Goal: Task Accomplishment & Management: Manage account settings

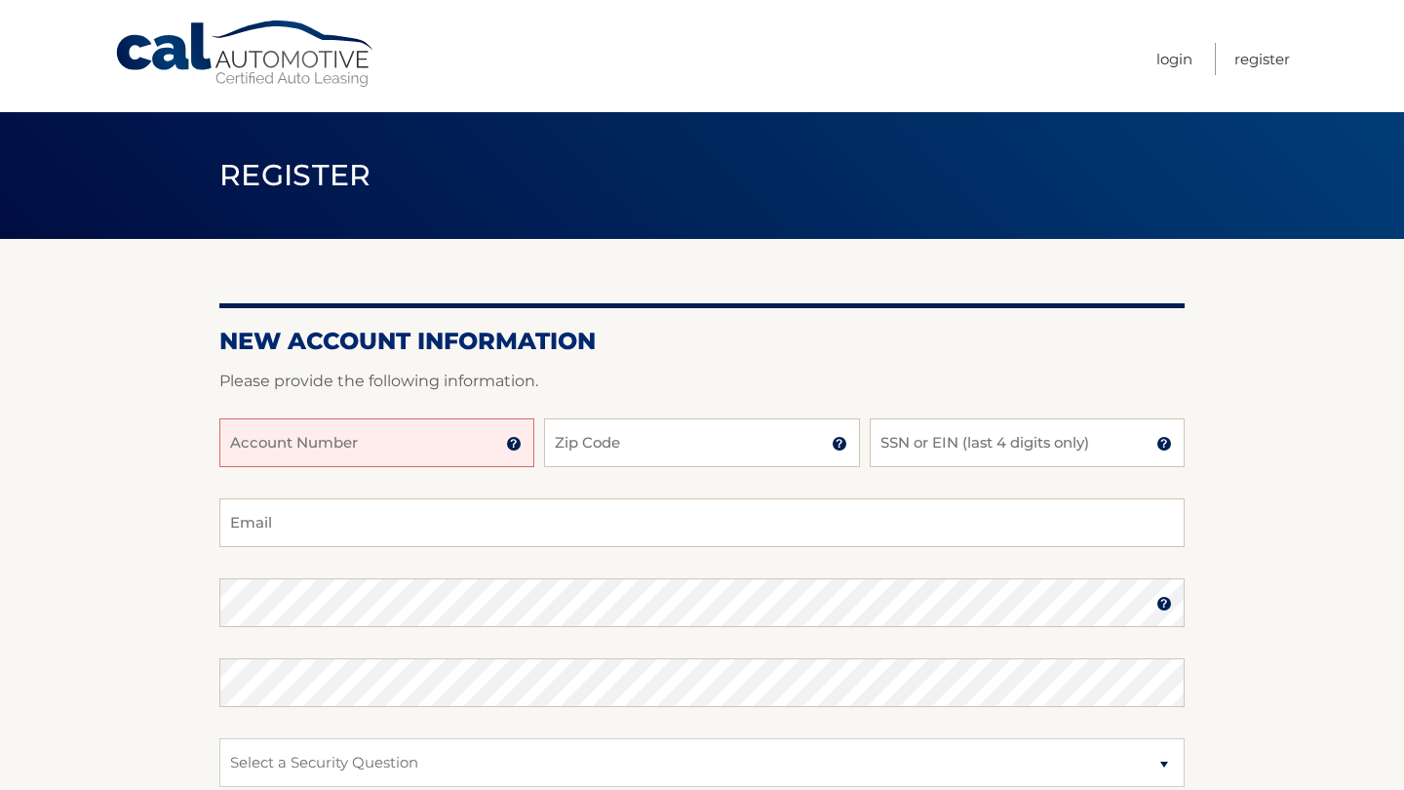
click at [353, 434] on input "Account Number" at bounding box center [376, 442] width 315 height 49
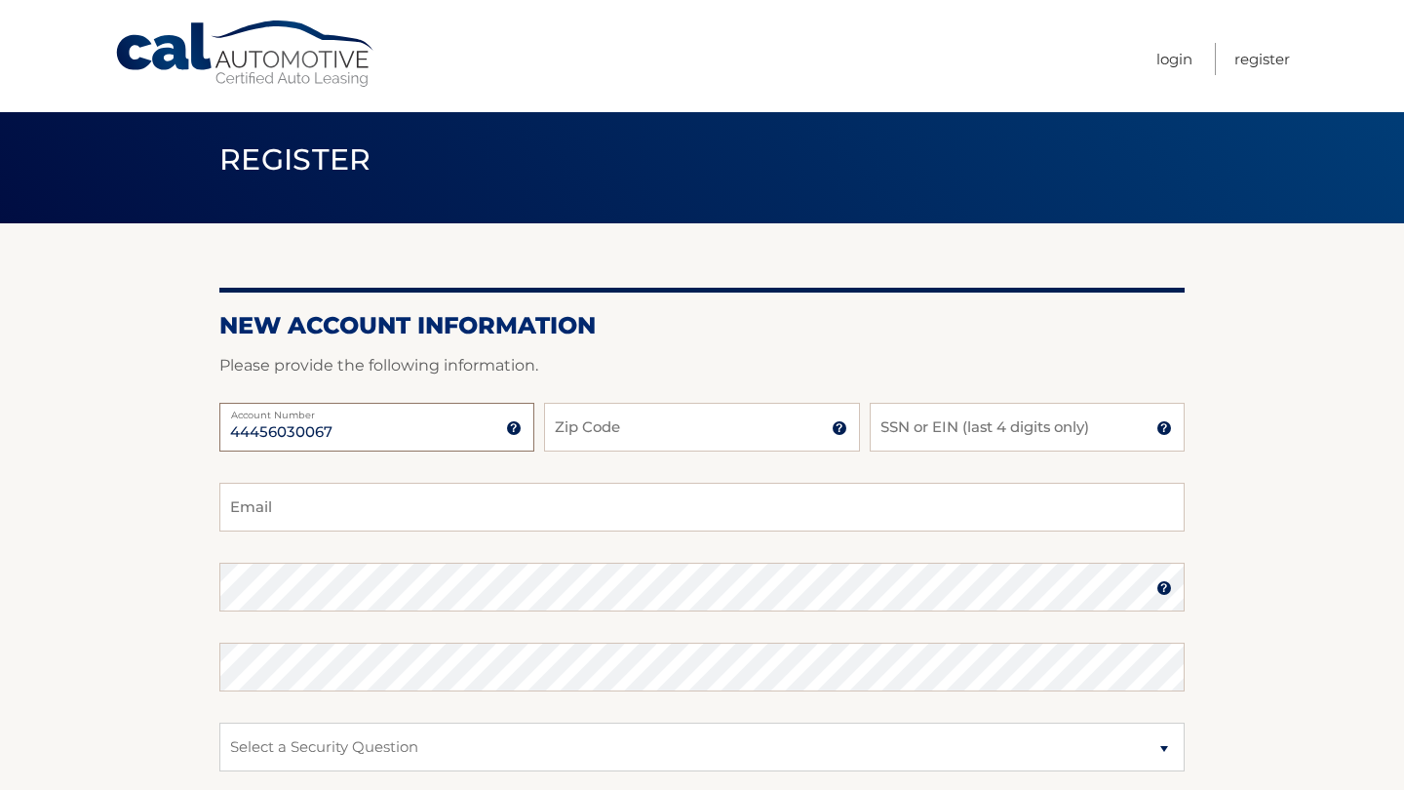
scroll to position [25, 0]
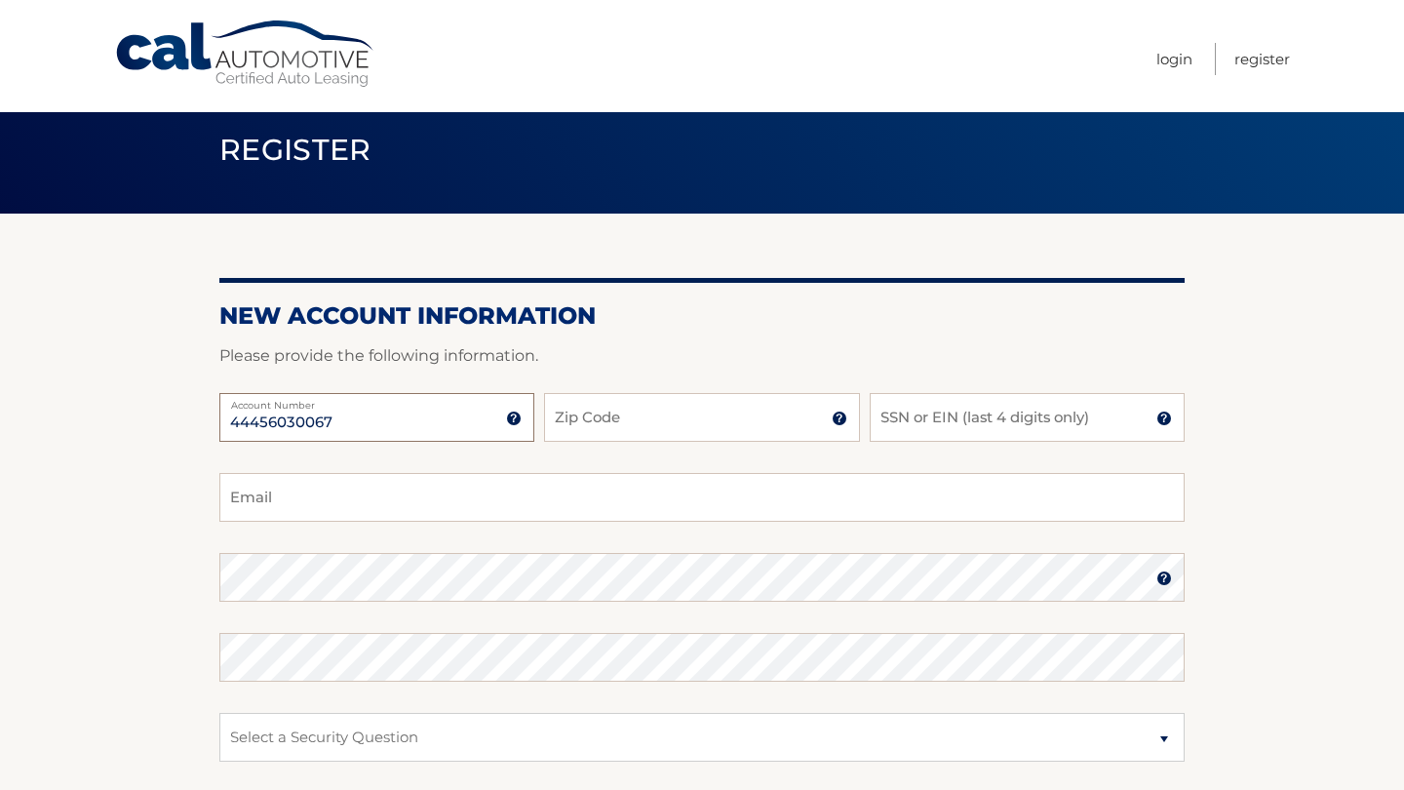
type input "44456030067"
type input "11725"
click at [926, 415] on input "SSN or EIN (last 4 digits only)" at bounding box center [1027, 417] width 315 height 49
type input "3199"
click at [947, 430] on input "3199" at bounding box center [1027, 417] width 315 height 49
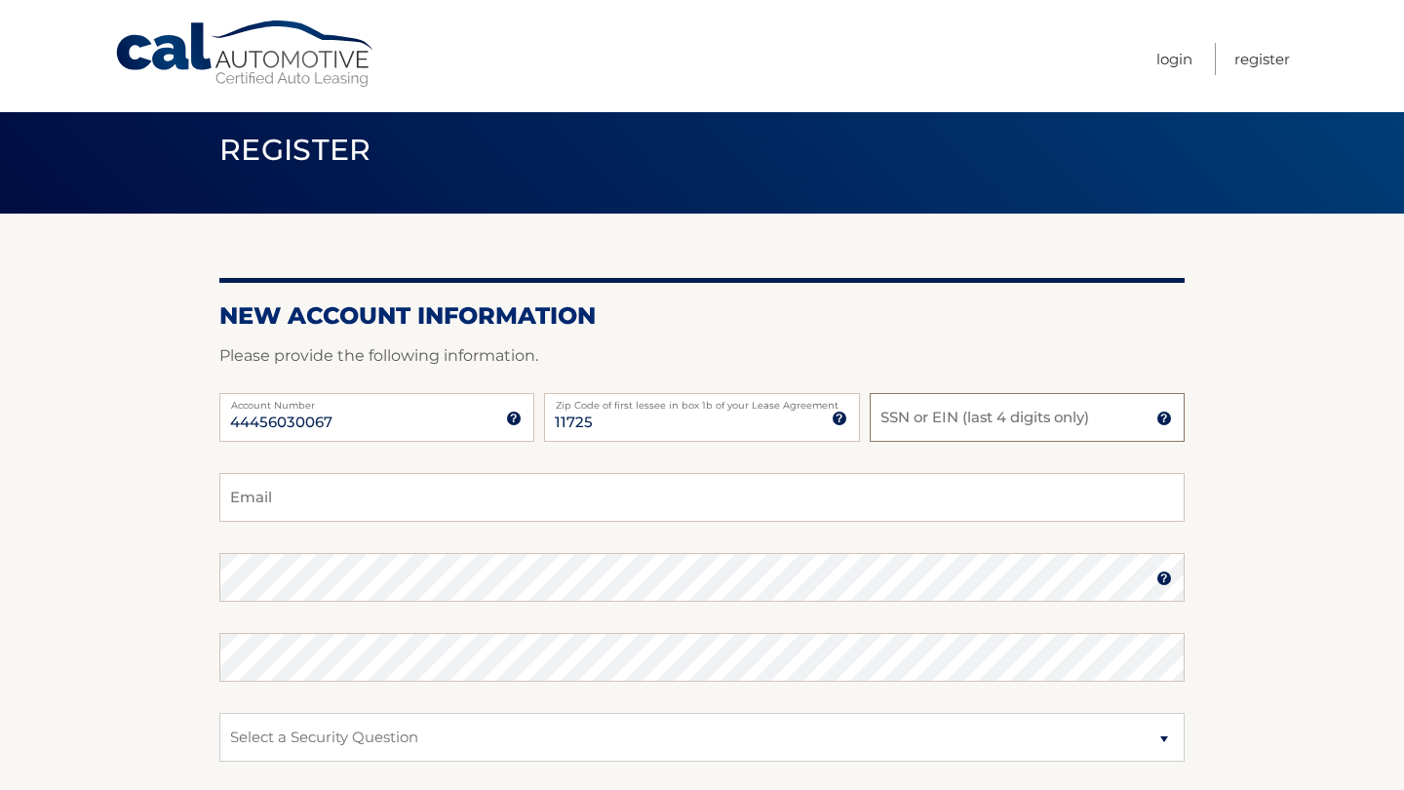
drag, startPoint x: 947, startPoint y: 430, endPoint x: 840, endPoint y: 430, distance: 106.3
click at [839, 430] on div "44456030067 Account Number 11 digit account number provided on your coupon book…" at bounding box center [701, 433] width 965 height 80
type input "4136"
click at [242, 503] on input "Email" at bounding box center [701, 497] width 965 height 49
type input "a"
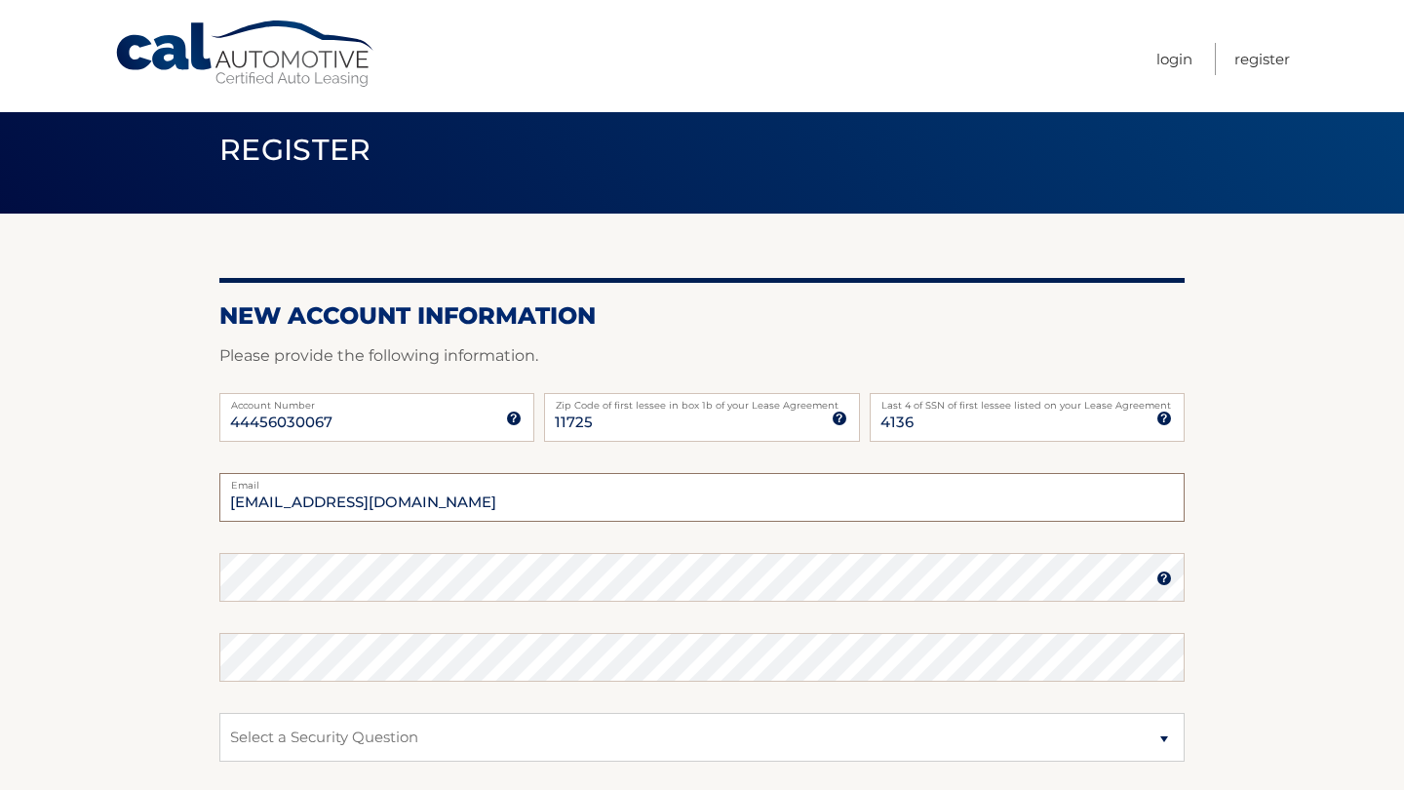
type input "jguginsky@gmail.com"
click at [776, 556] on label "Password" at bounding box center [701, 561] width 965 height 16
select select "1"
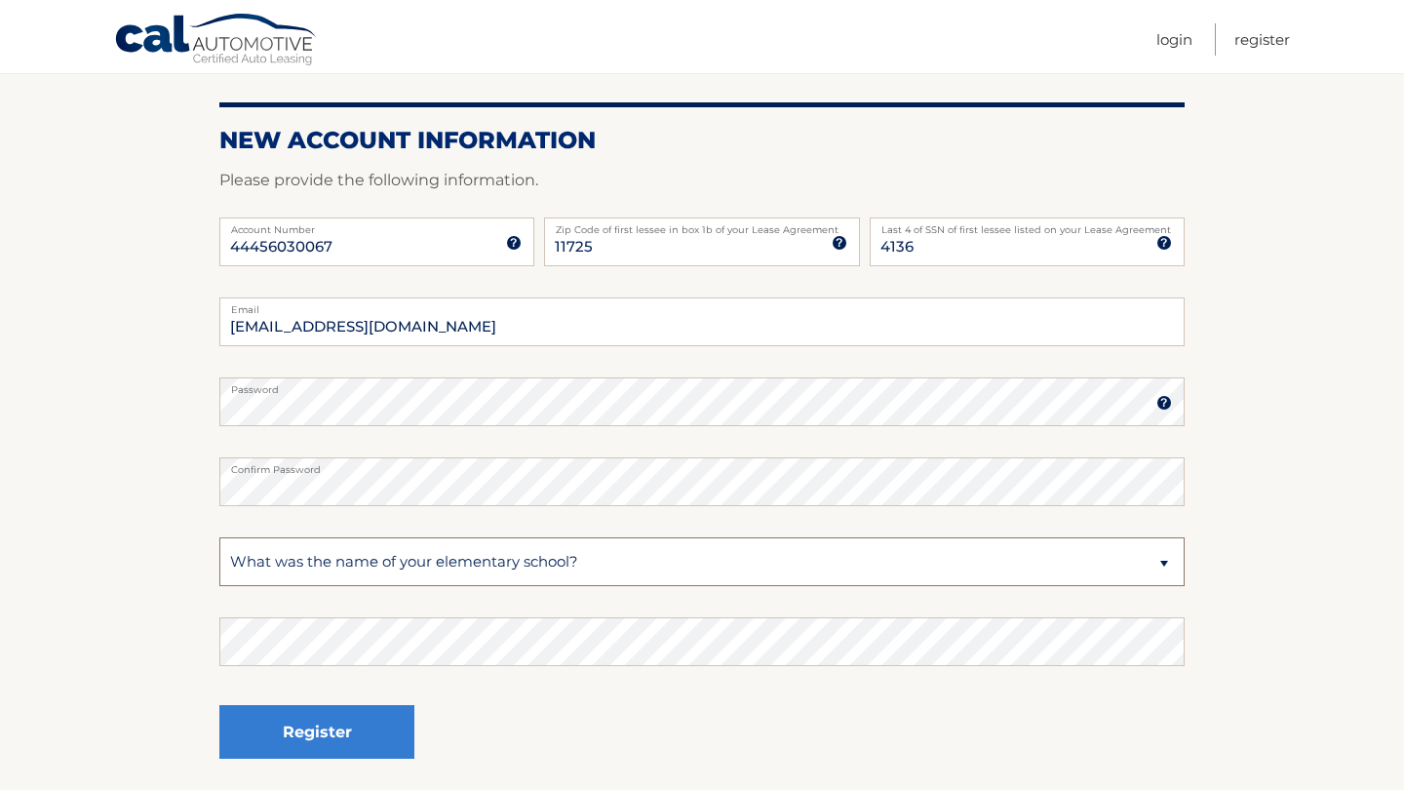
scroll to position [204, 0]
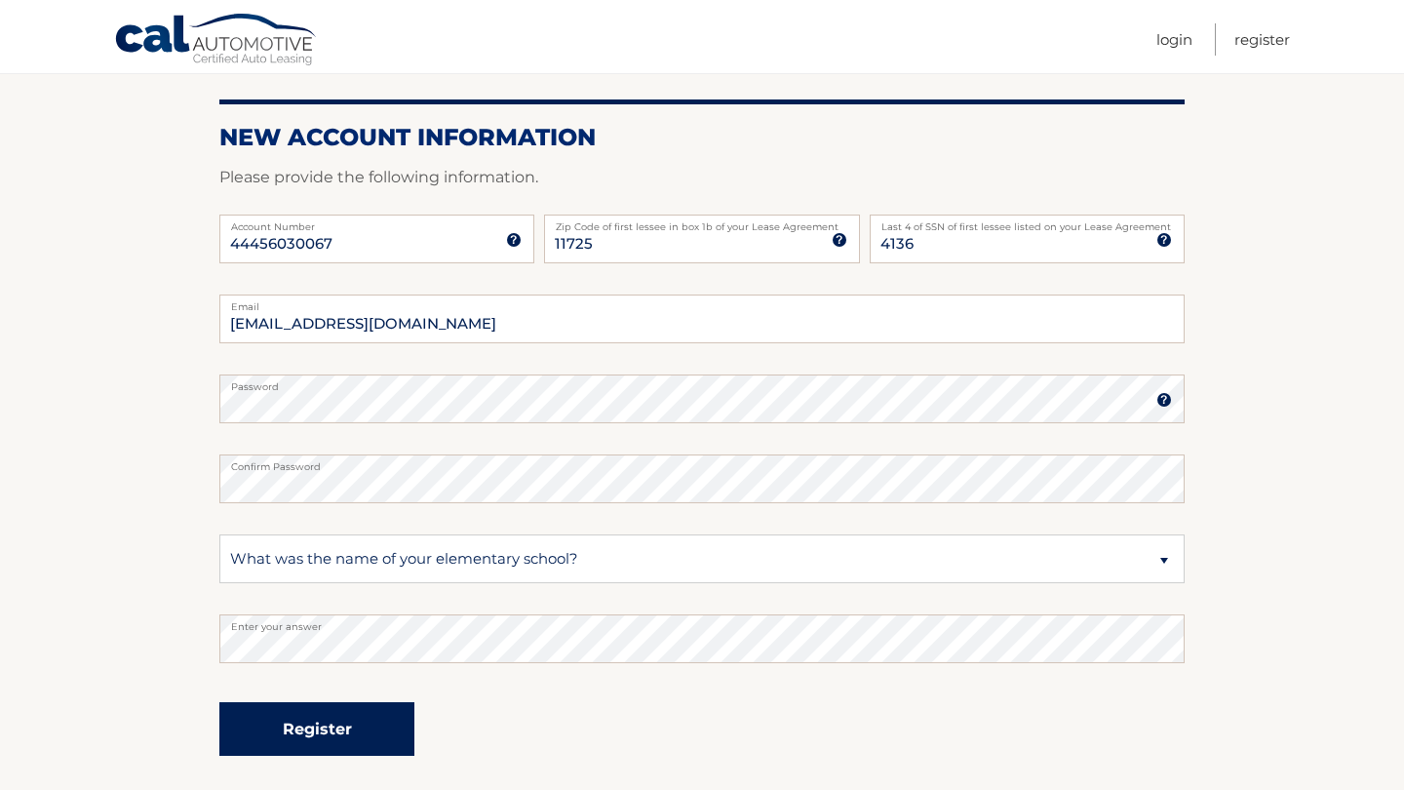
click at [303, 726] on button "Register" at bounding box center [316, 729] width 195 height 54
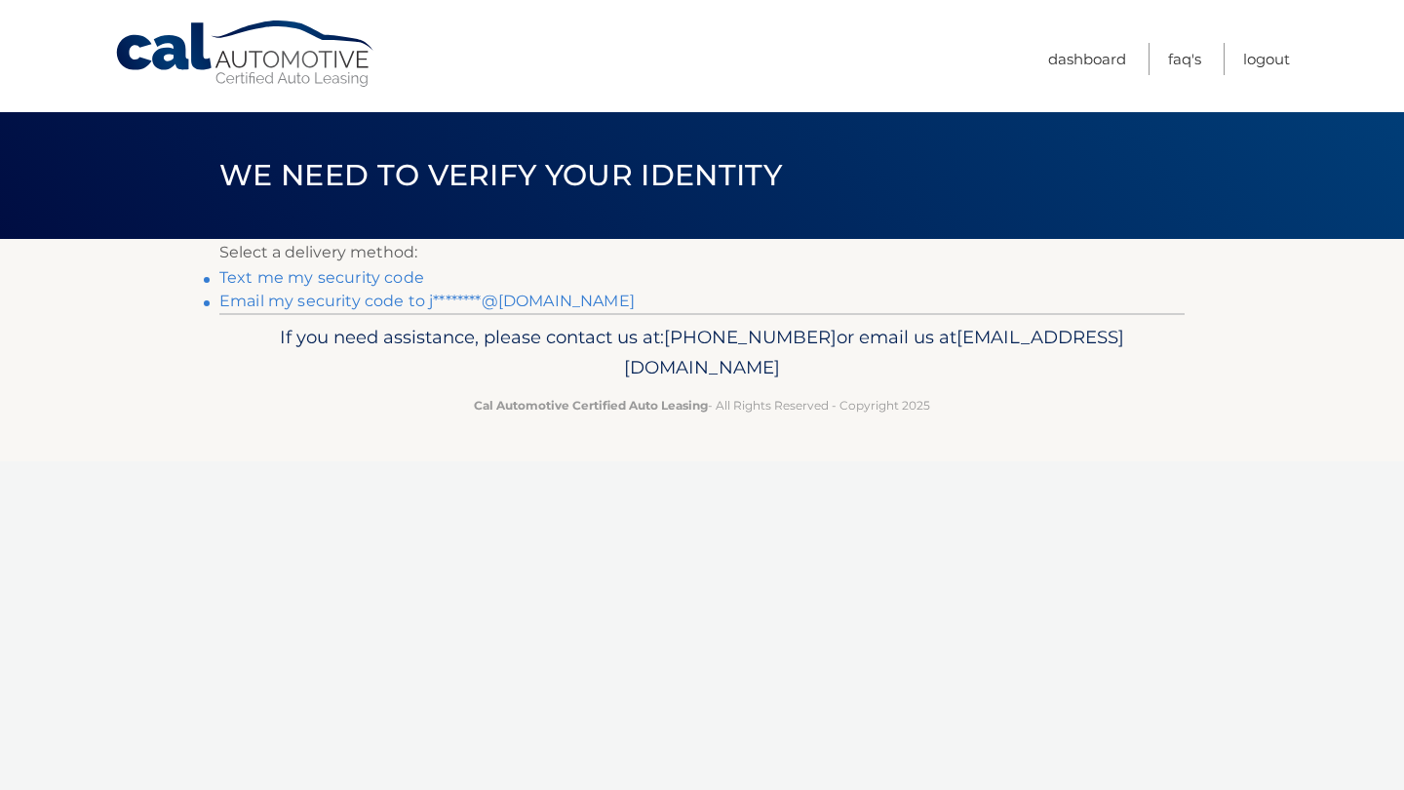
click at [352, 297] on link "Email my security code to j********@gmail.com" at bounding box center [426, 300] width 415 height 19
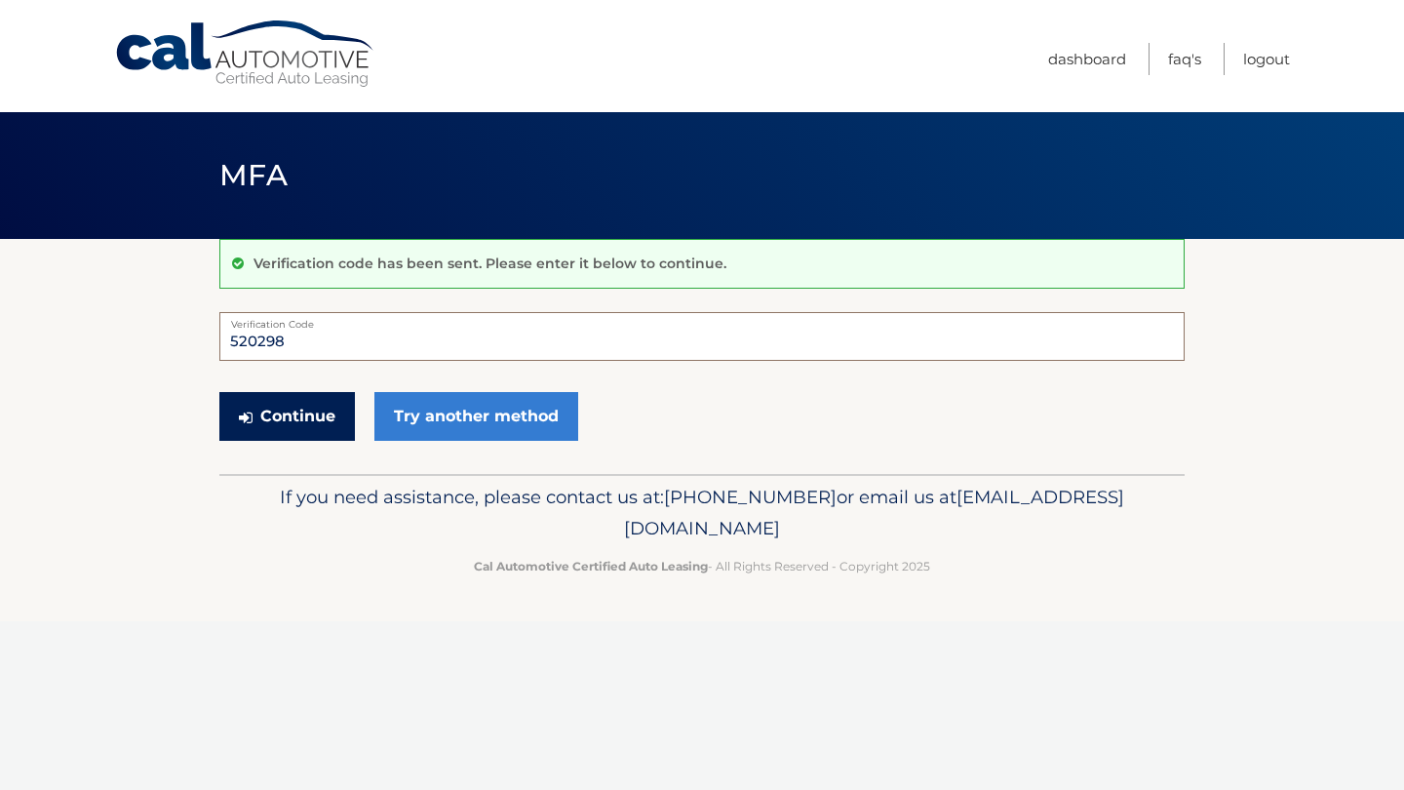
type input "520298"
click at [236, 409] on button "Continue" at bounding box center [286, 416] width 135 height 49
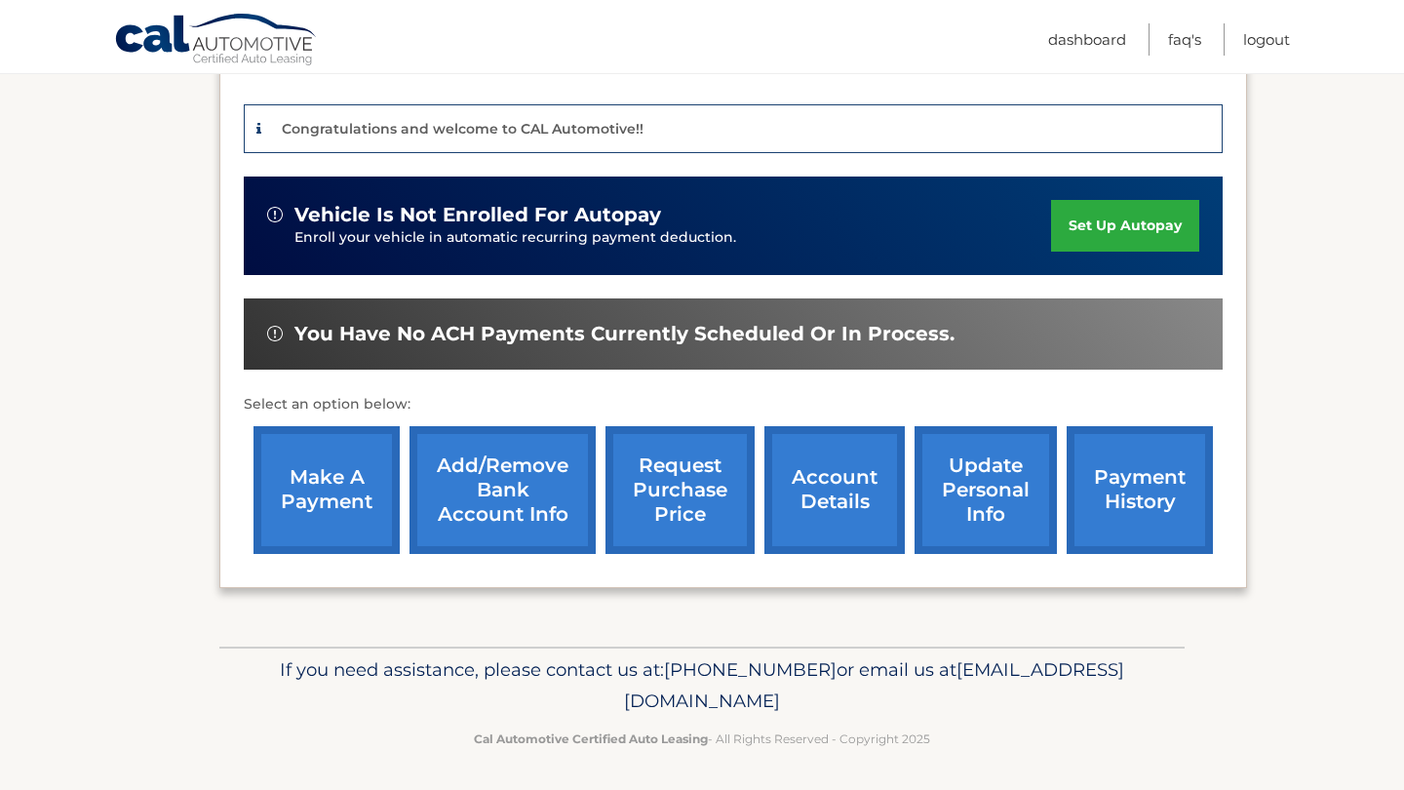
scroll to position [459, 0]
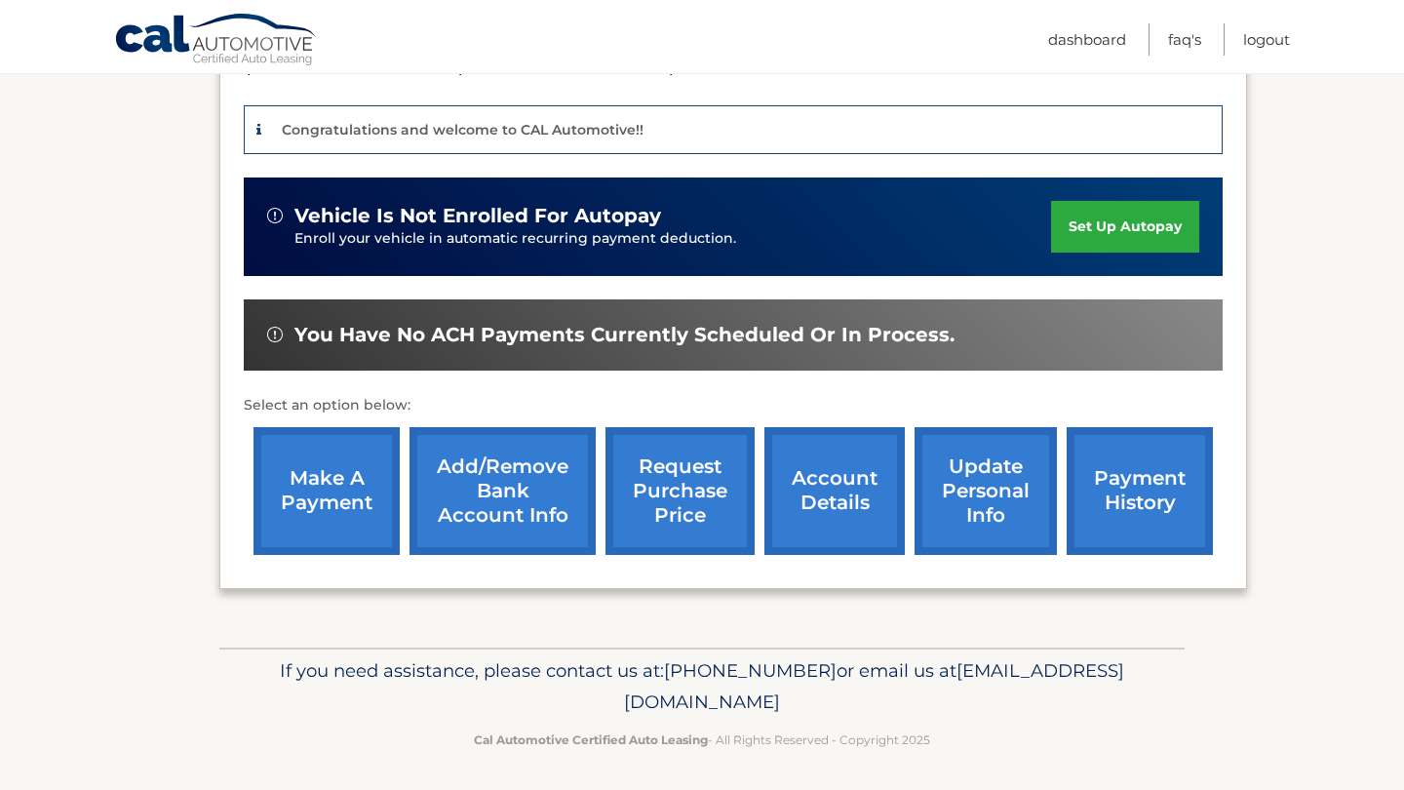
click at [326, 459] on link "make a payment" at bounding box center [326, 491] width 146 height 128
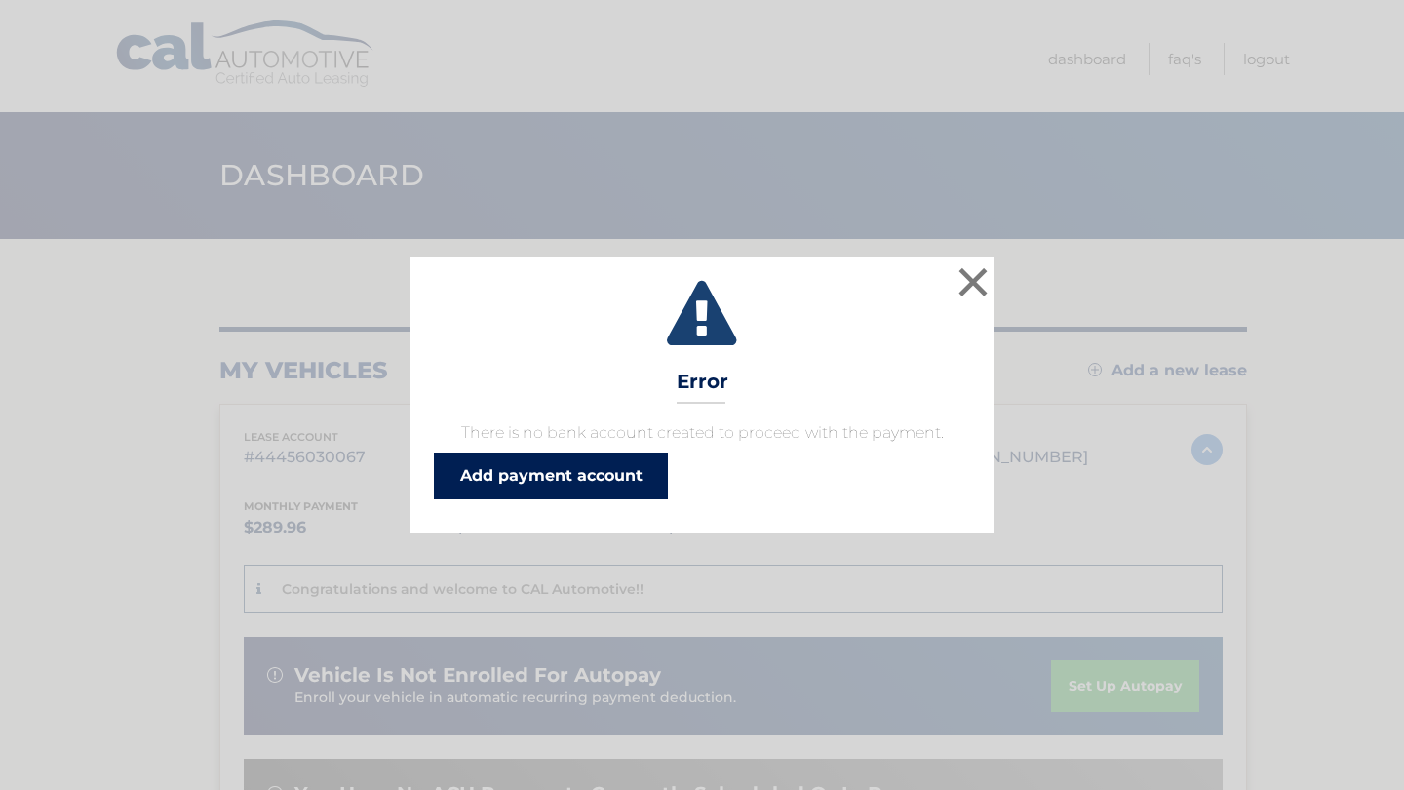
click at [456, 490] on link "Add payment account" at bounding box center [551, 475] width 234 height 47
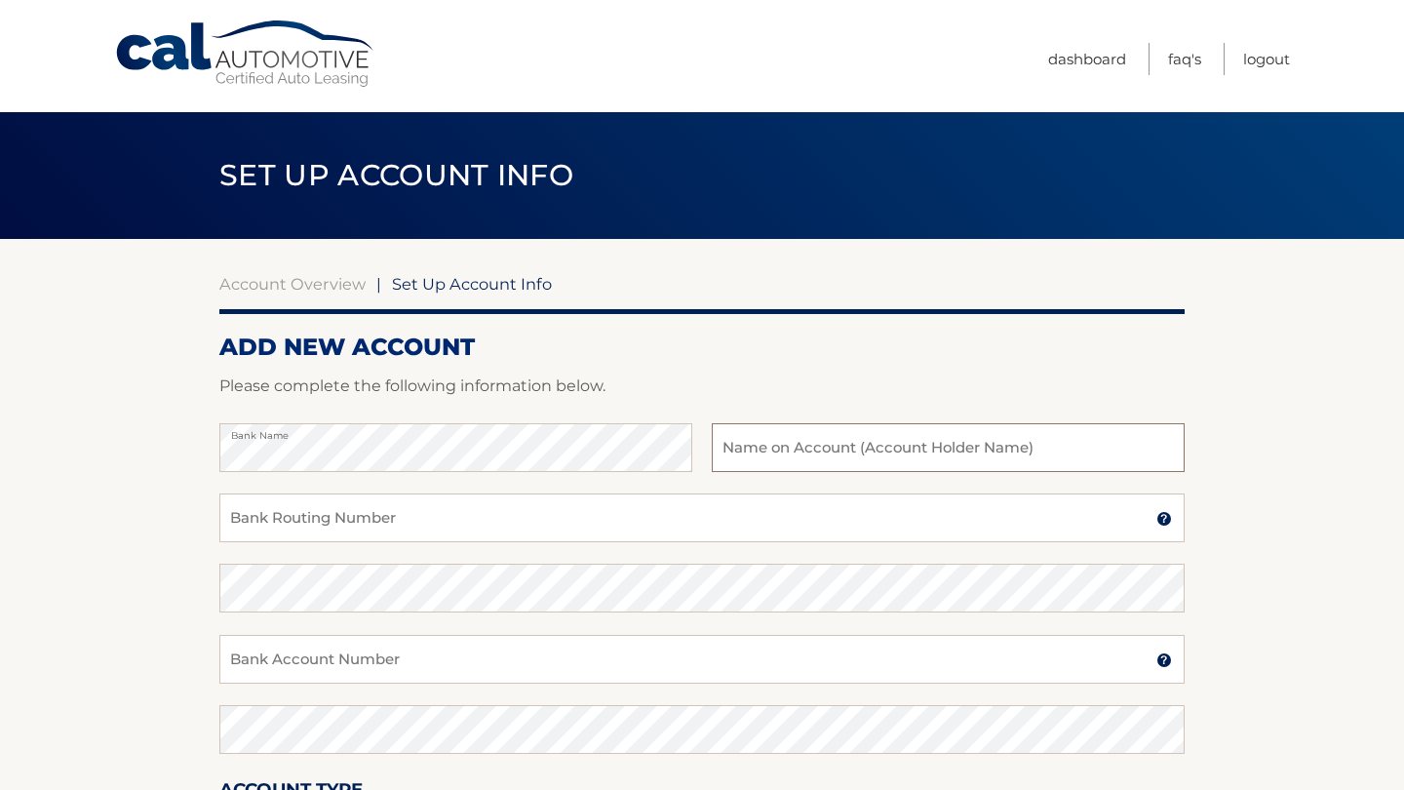
click at [783, 435] on input "text" at bounding box center [948, 447] width 473 height 49
type input "[PERSON_NAME]"
click at [505, 493] on input "Bank Routing Number" at bounding box center [701, 517] width 965 height 49
paste input "021000322"
type input "021000322"
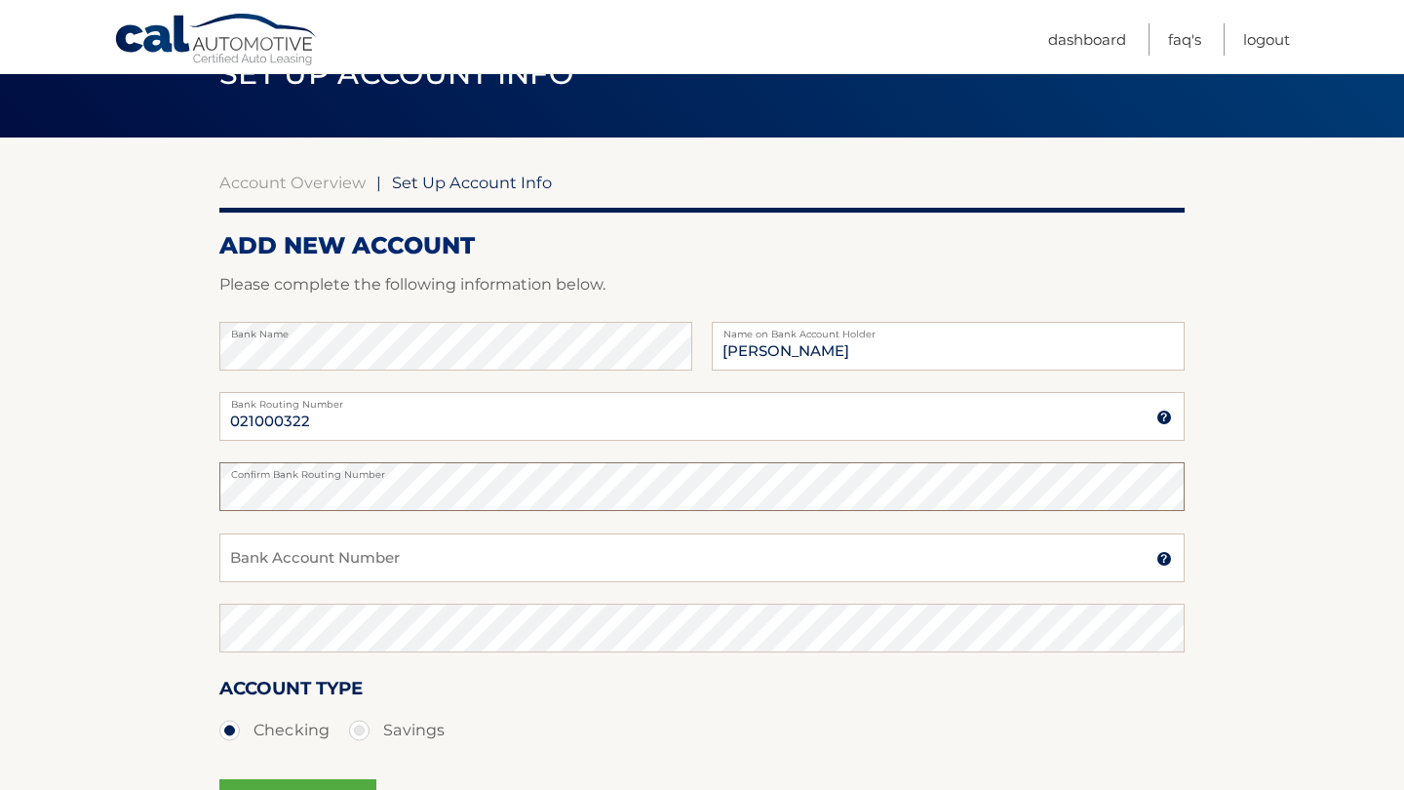
scroll to position [105, 0]
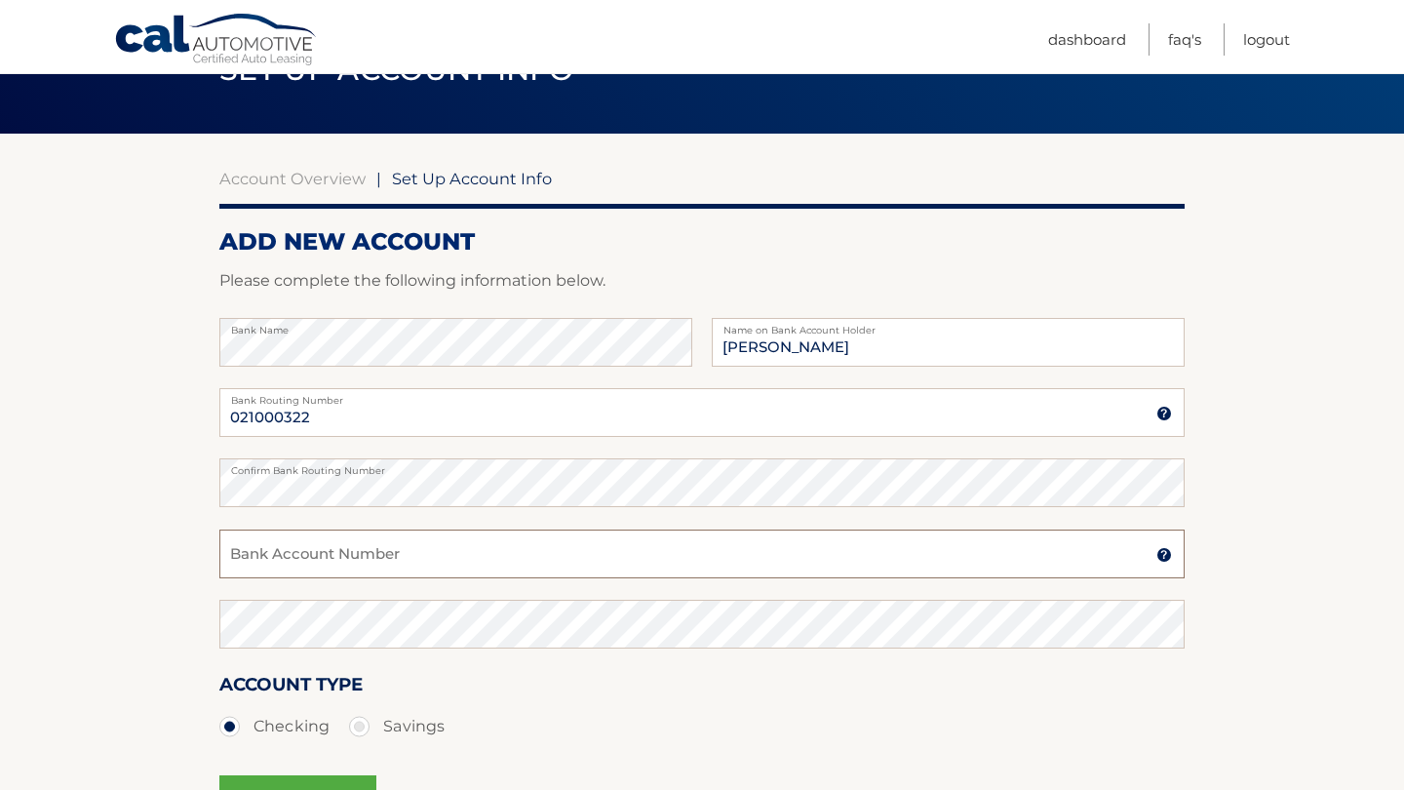
click at [312, 557] on input "Bank Account Number" at bounding box center [701, 553] width 965 height 49
paste input "483091103517"
type input "483091103517"
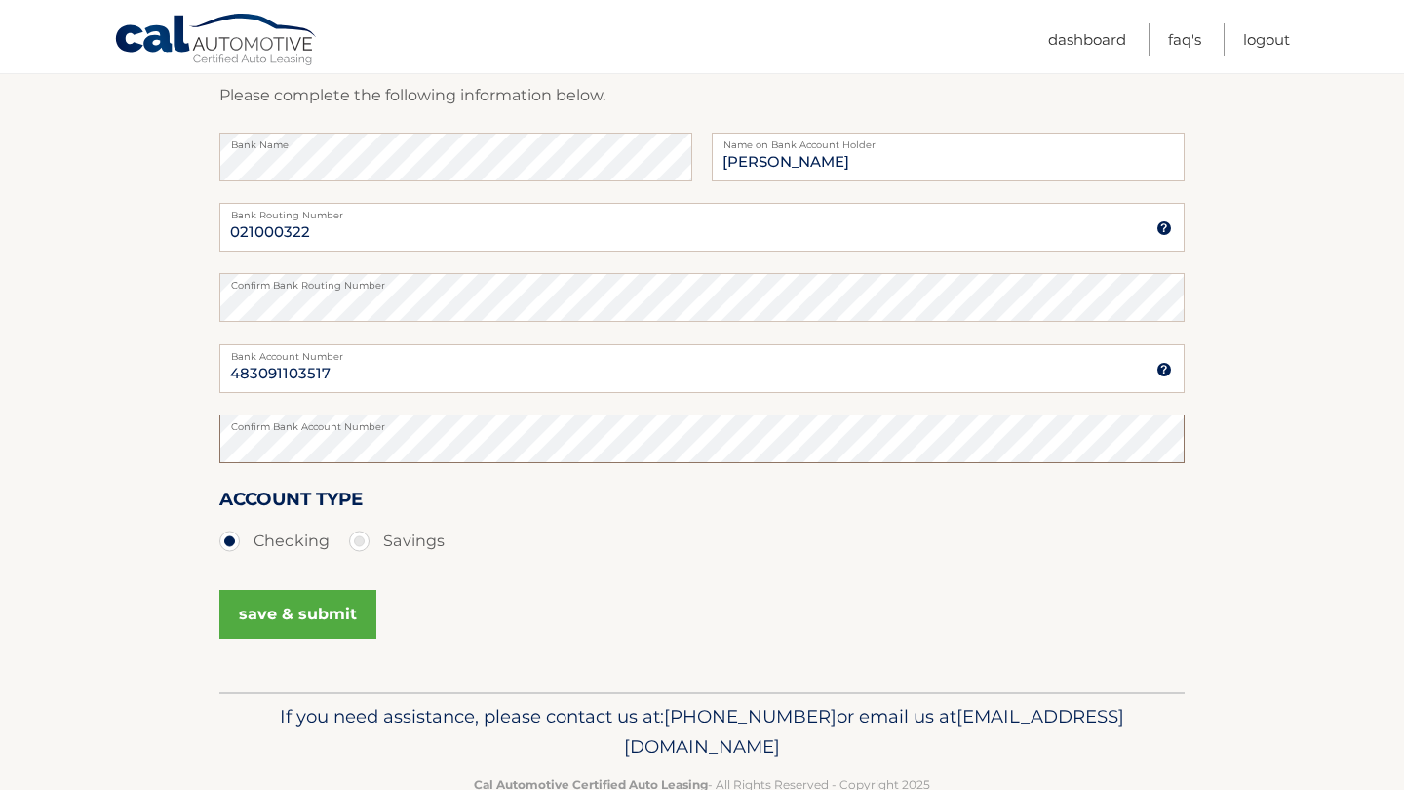
scroll to position [305, 0]
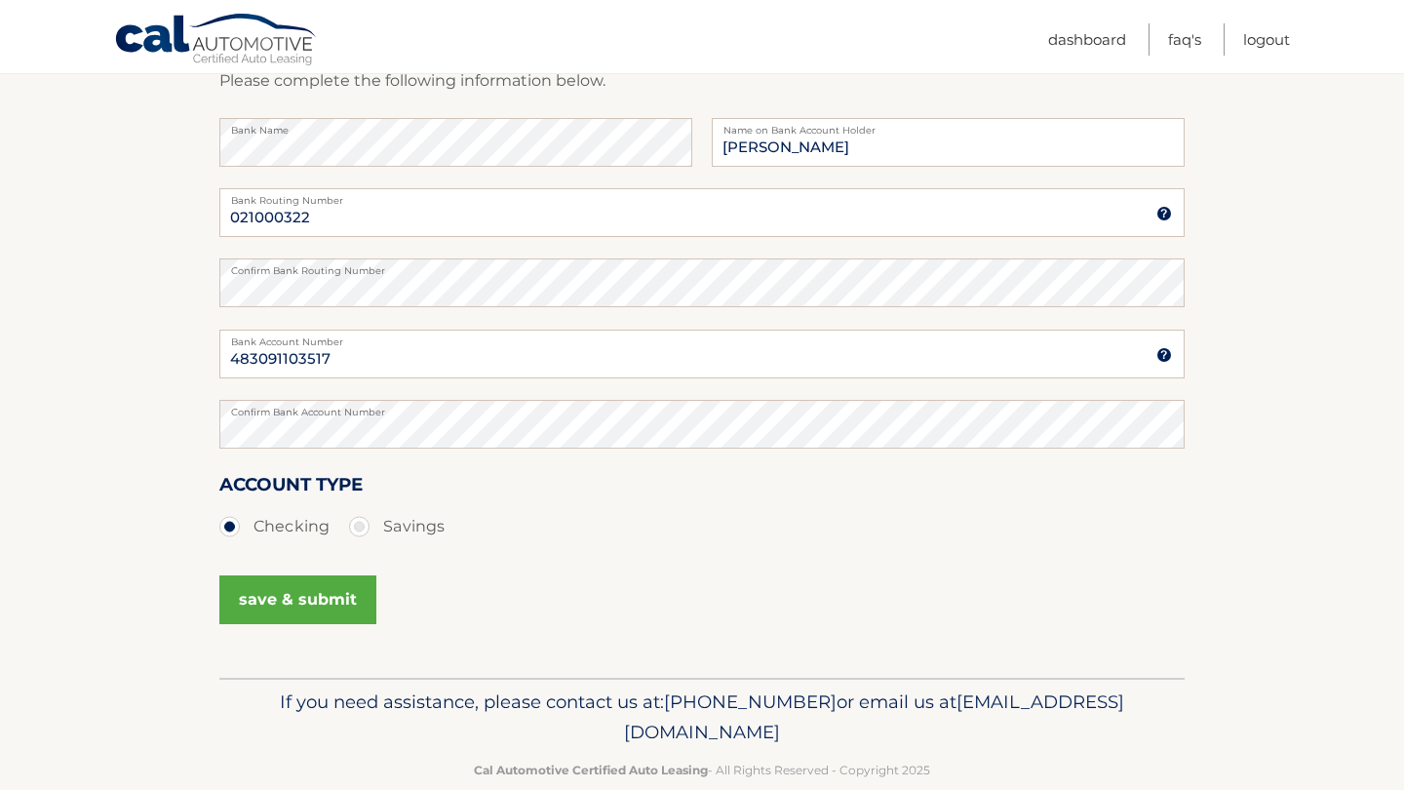
click at [282, 597] on button "save & submit" at bounding box center [297, 599] width 157 height 49
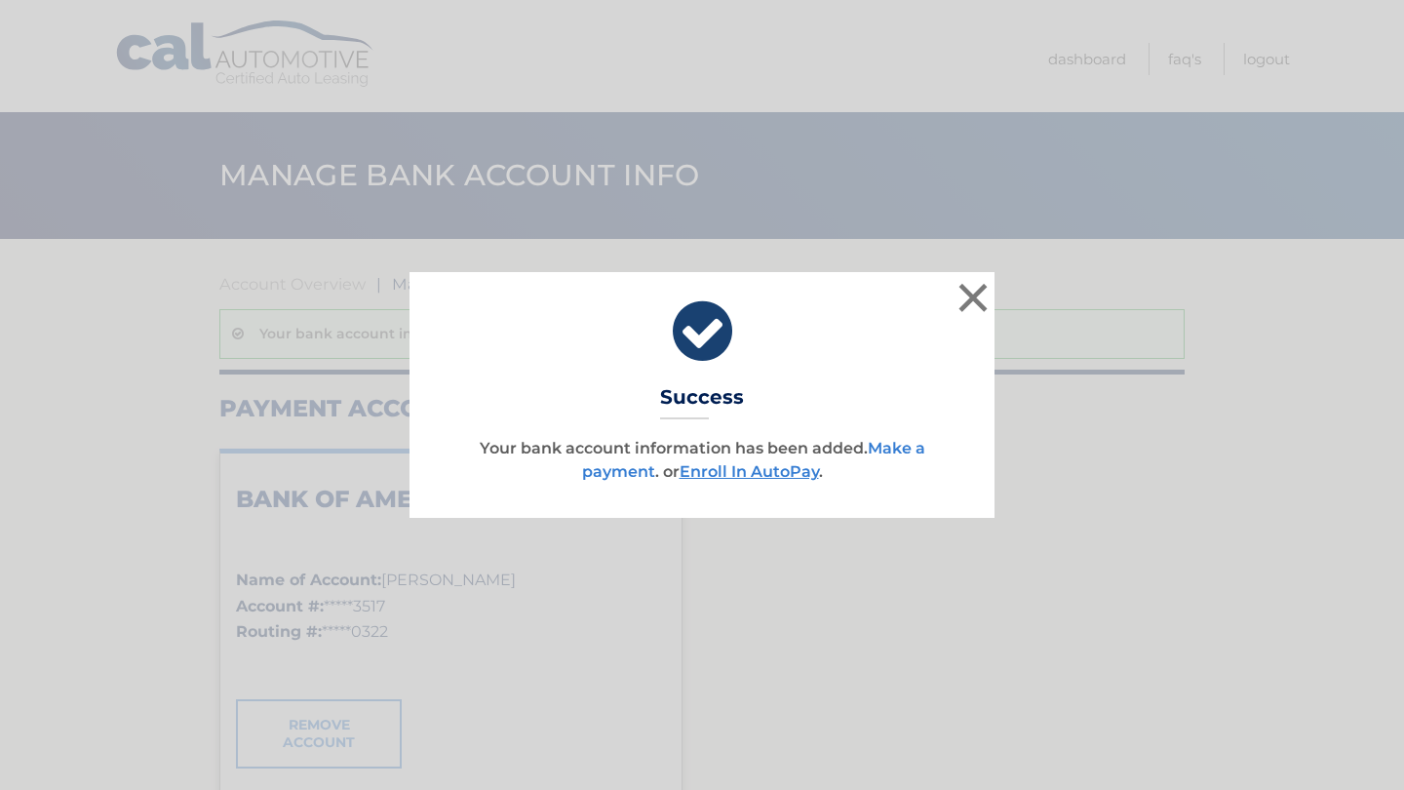
click at [603, 473] on link "Make a payment" at bounding box center [753, 460] width 343 height 42
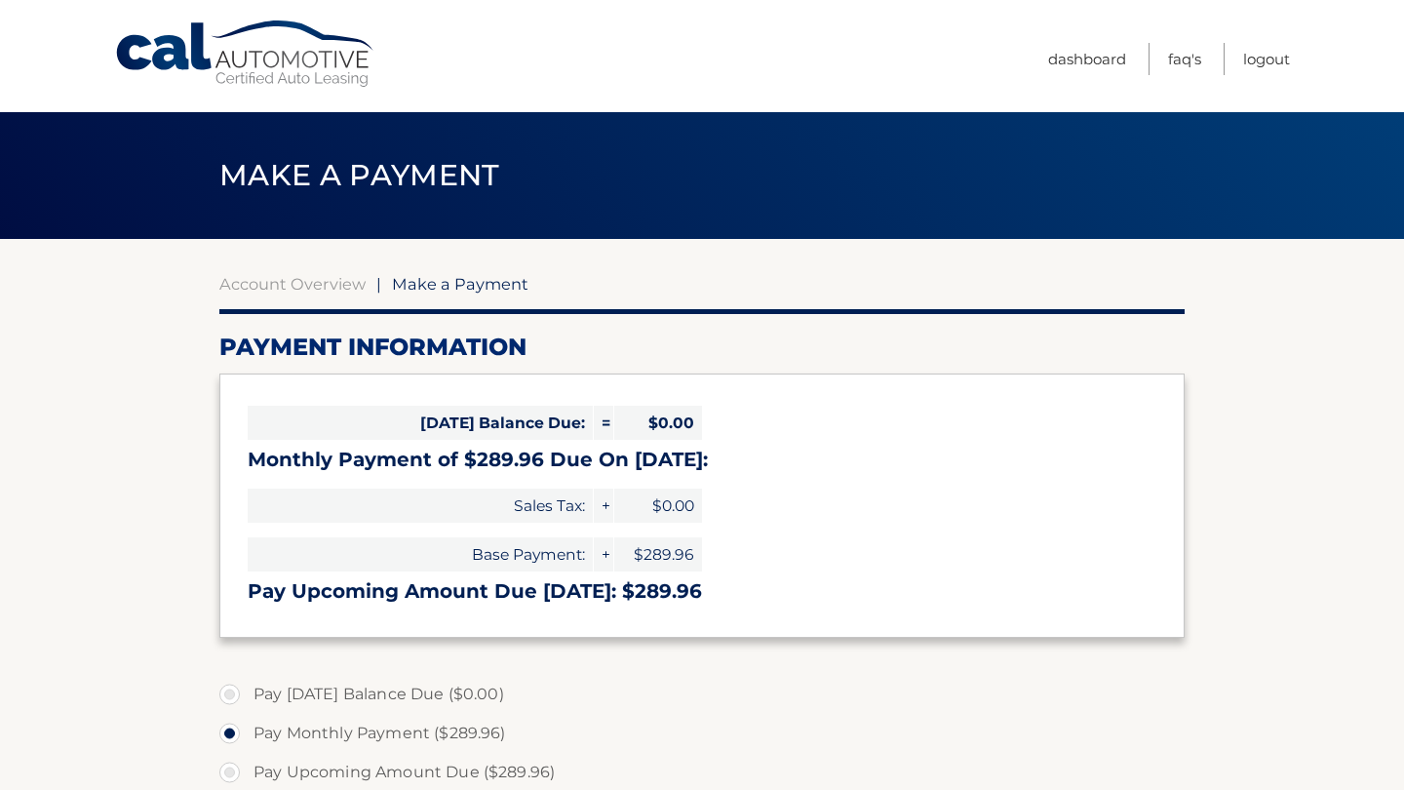
select select "MTk5N2E2MWYtMjM5OS00ZjU0LWI3MTMtMDQ1NjVlNzI5OWMz"
click at [1064, 60] on link "Dashboard" at bounding box center [1087, 59] width 78 height 32
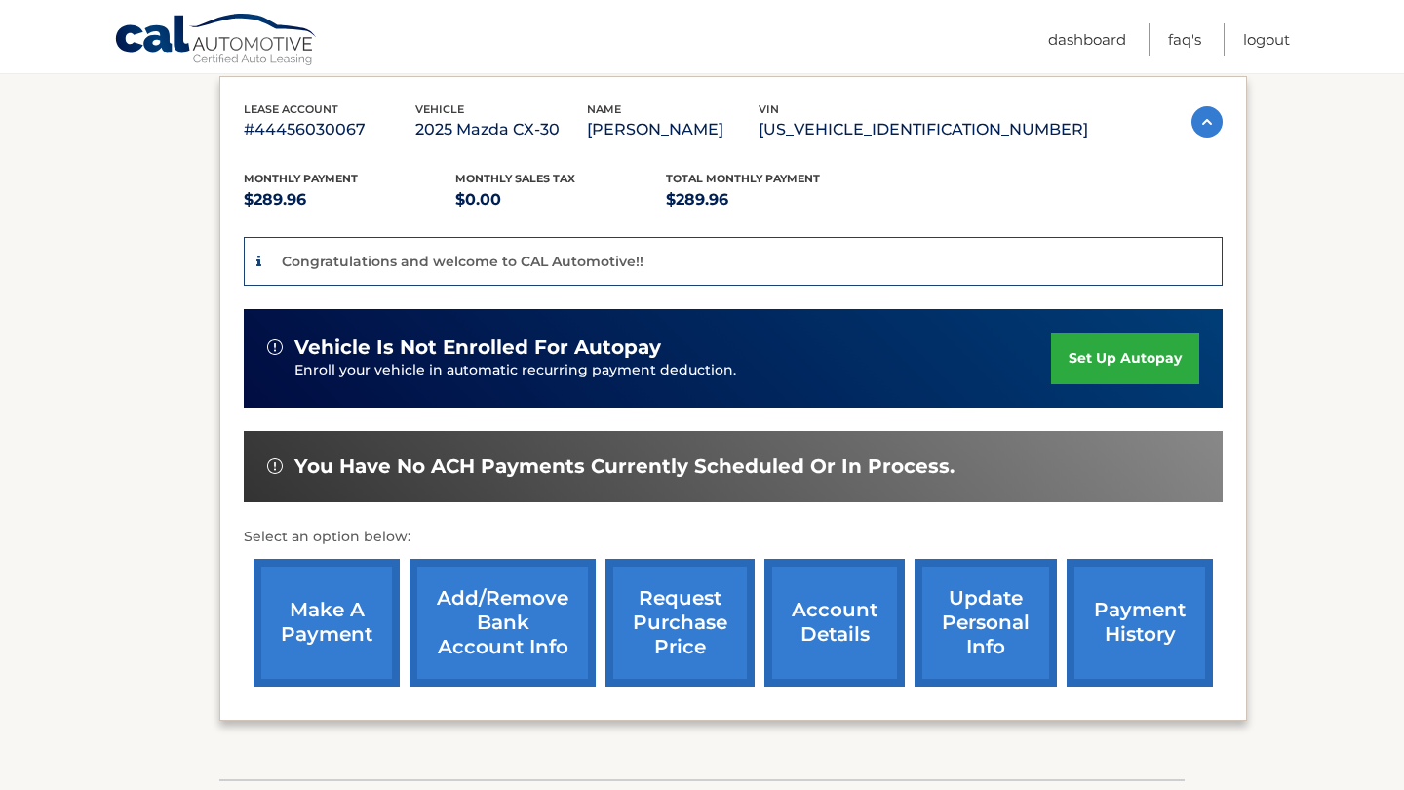
scroll to position [320, 0]
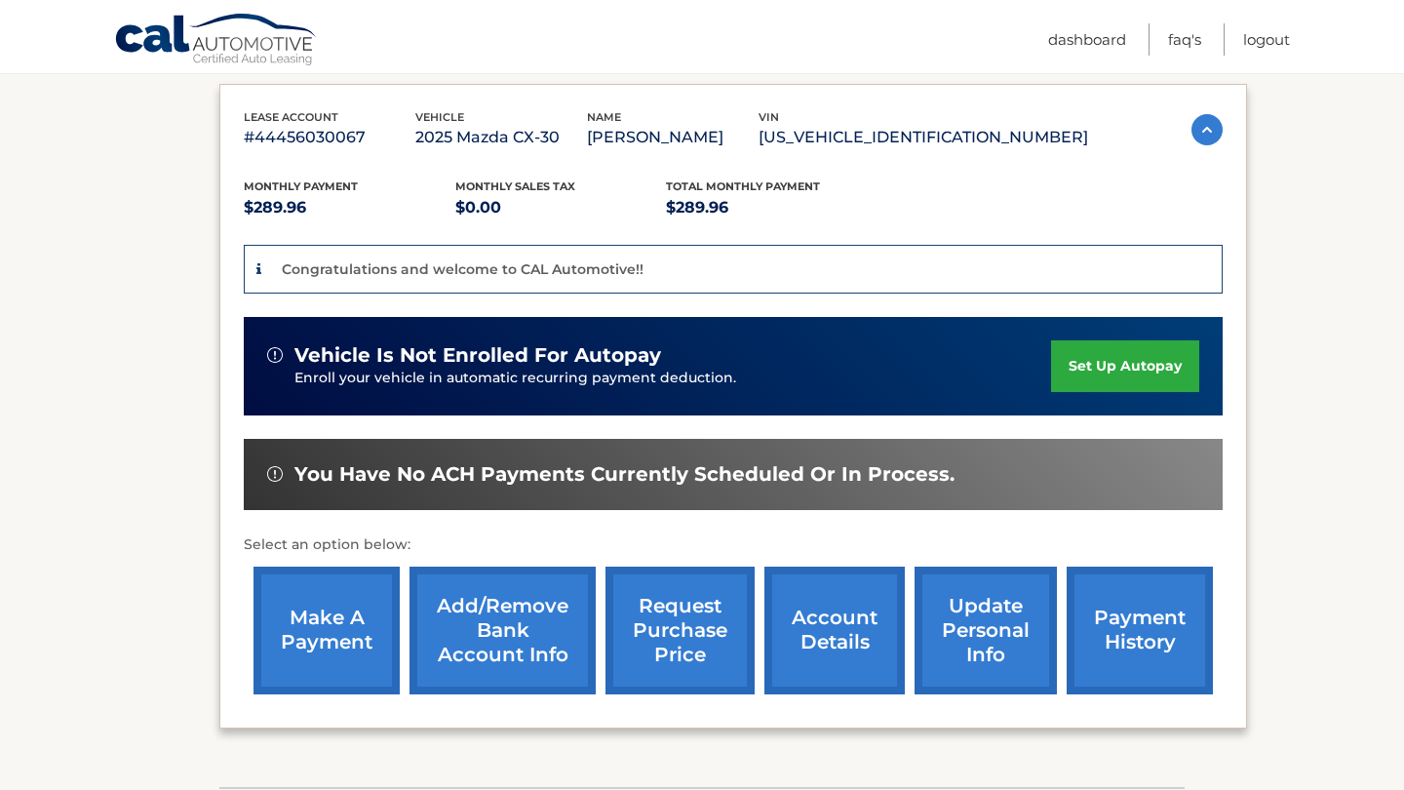
click at [490, 189] on span "Monthly sales Tax" at bounding box center [515, 186] width 120 height 14
click at [666, 187] on span "Total Monthly Payment" at bounding box center [743, 186] width 154 height 14
click at [1204, 122] on img at bounding box center [1206, 129] width 31 height 31
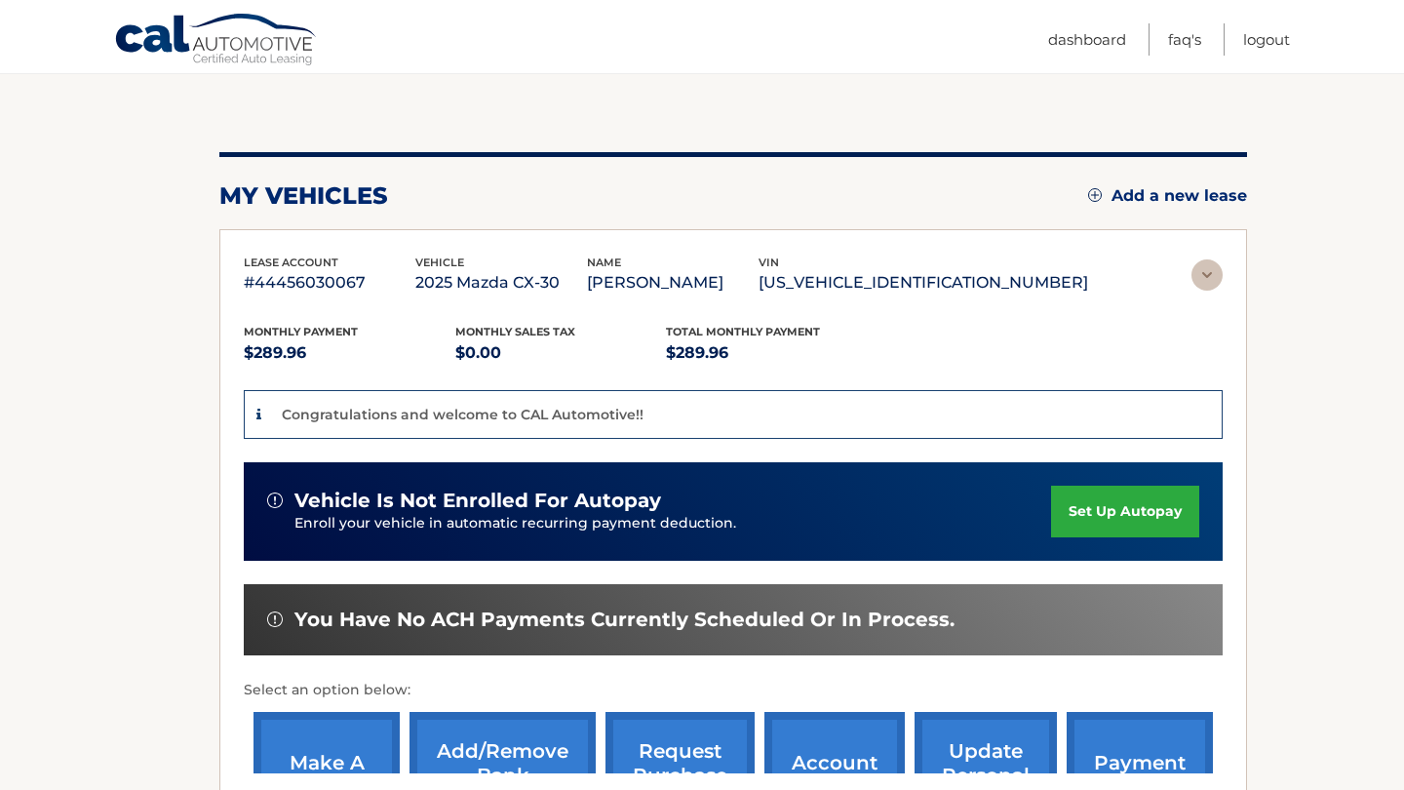
scroll to position [0, 0]
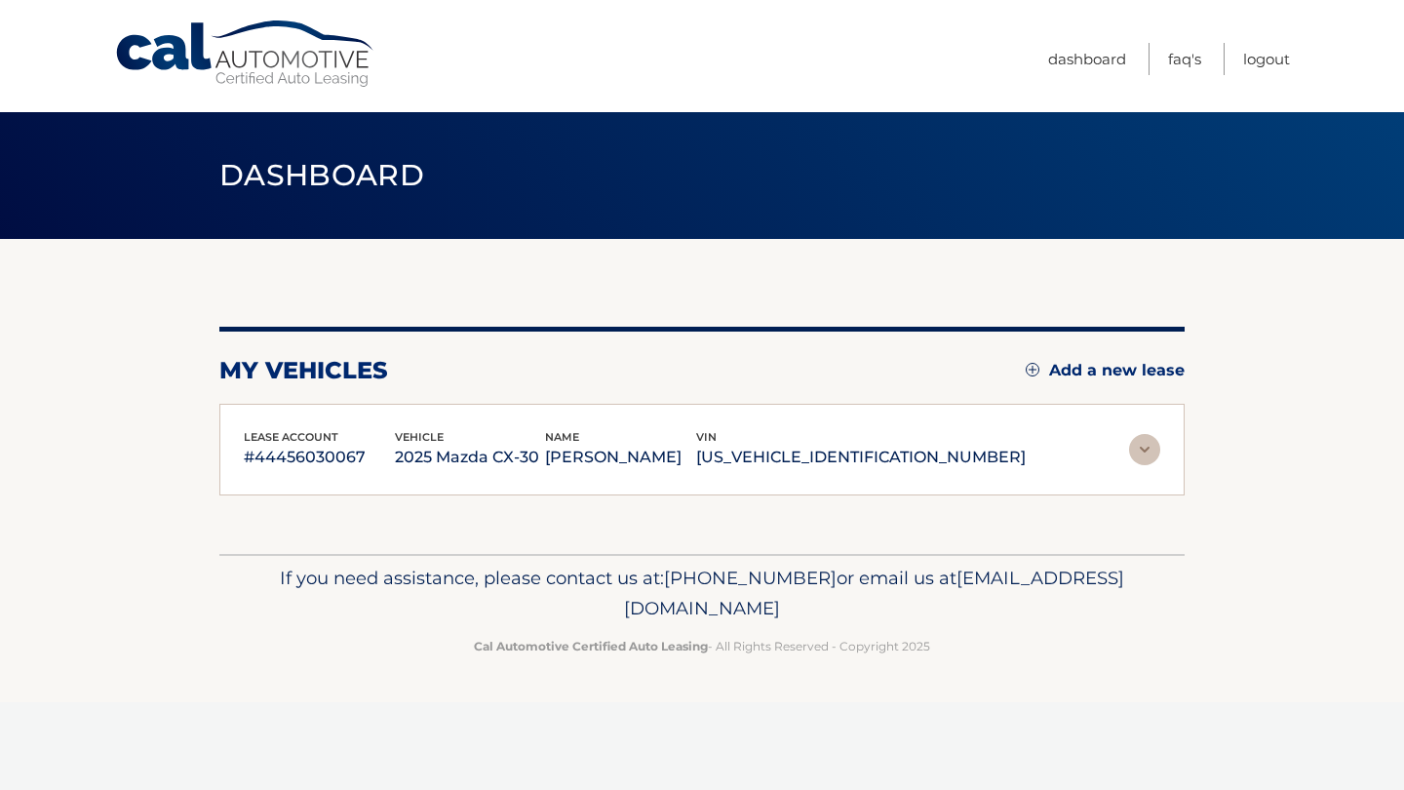
click at [1140, 453] on img at bounding box center [1144, 449] width 31 height 31
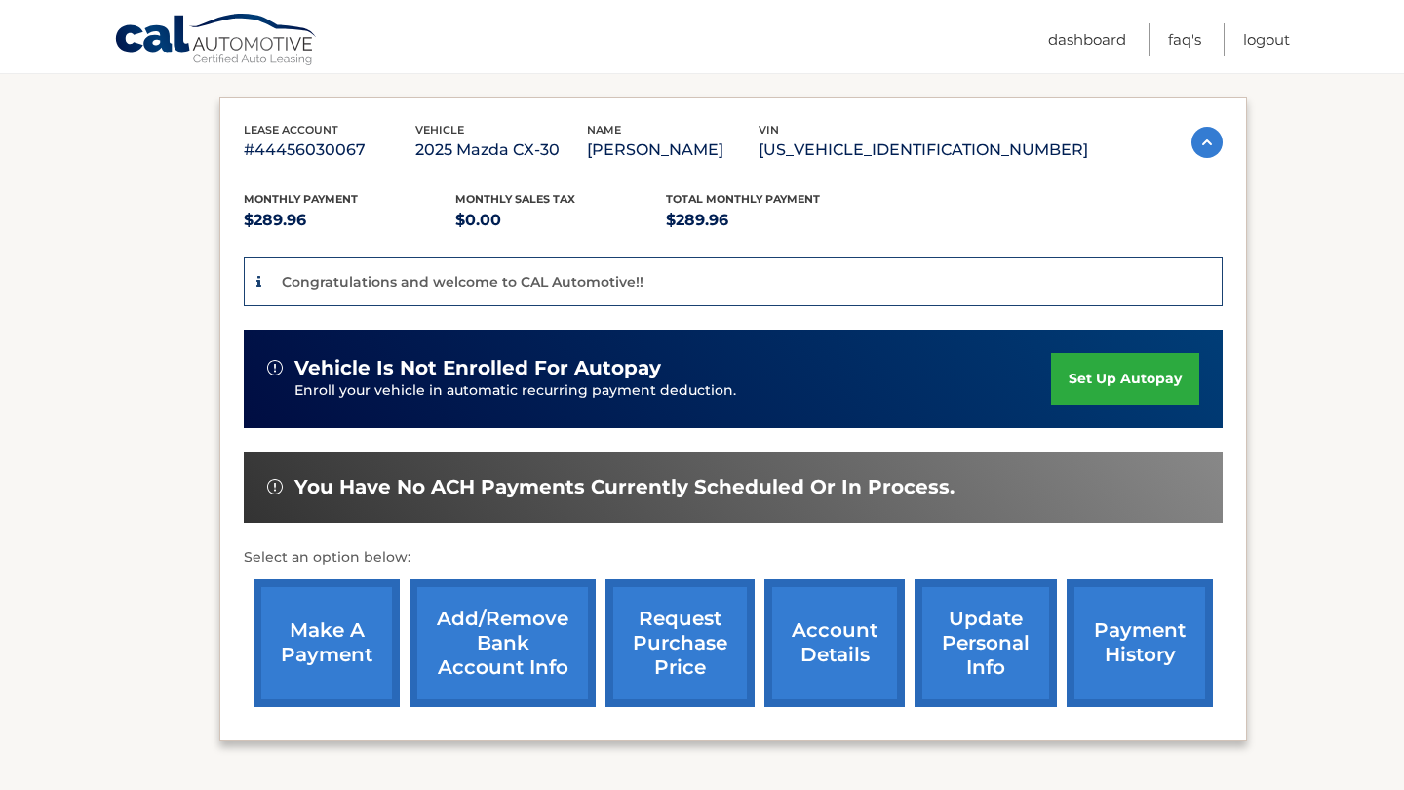
scroll to position [309, 0]
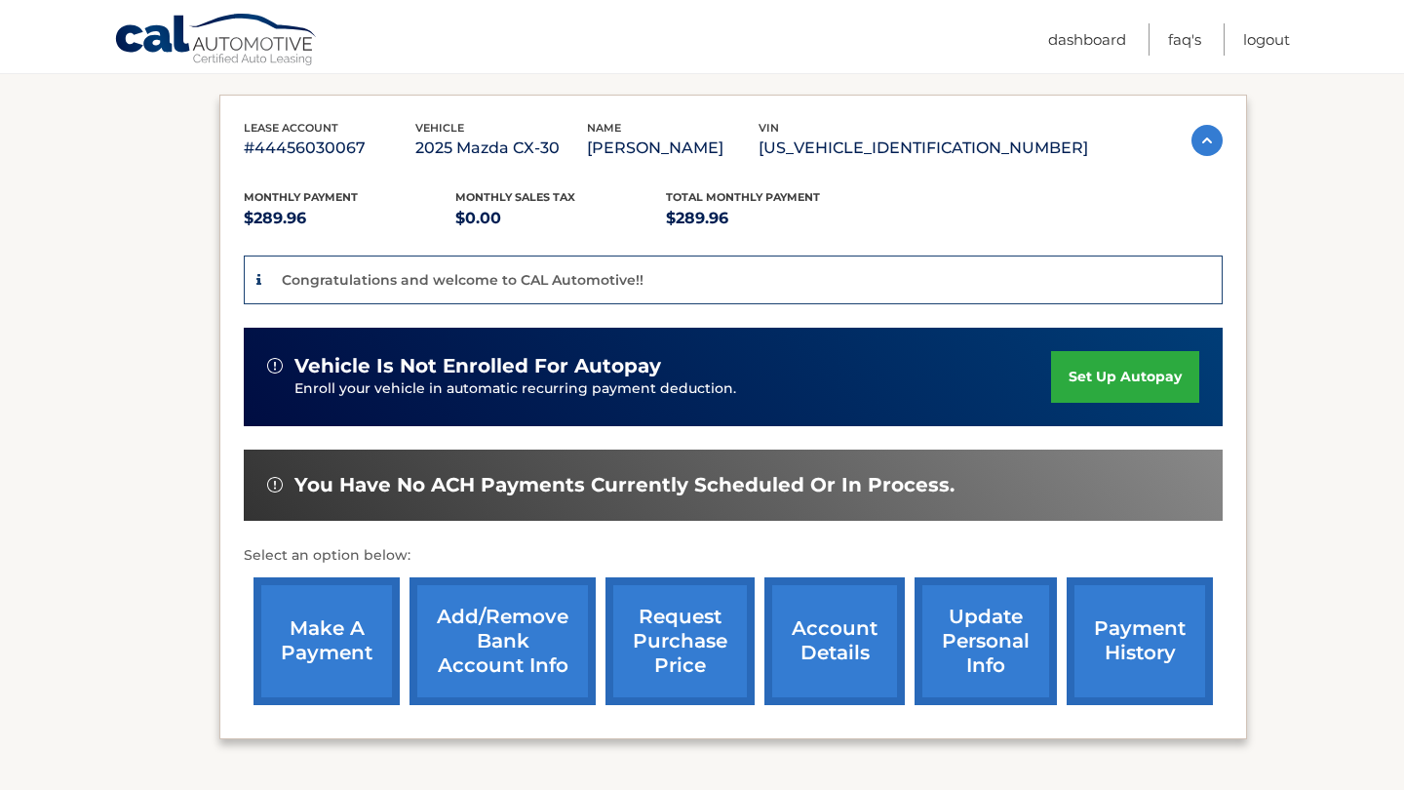
click at [1111, 392] on link "set up autopay" at bounding box center [1125, 377] width 148 height 52
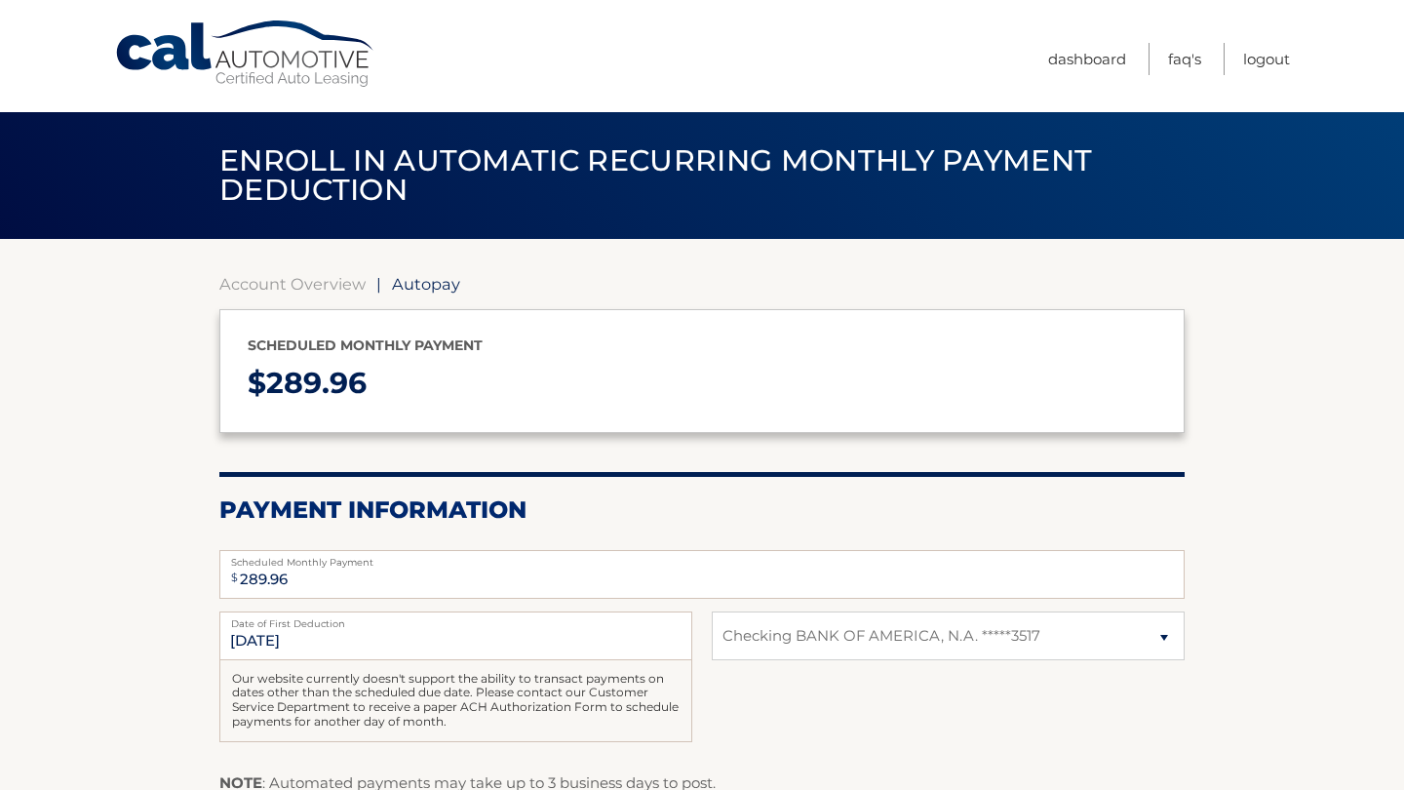
select select "MTk5N2E2MWYtMjM5OS00ZjU0LWI3MTMtMDQ1NjVlNzI5OWMz"
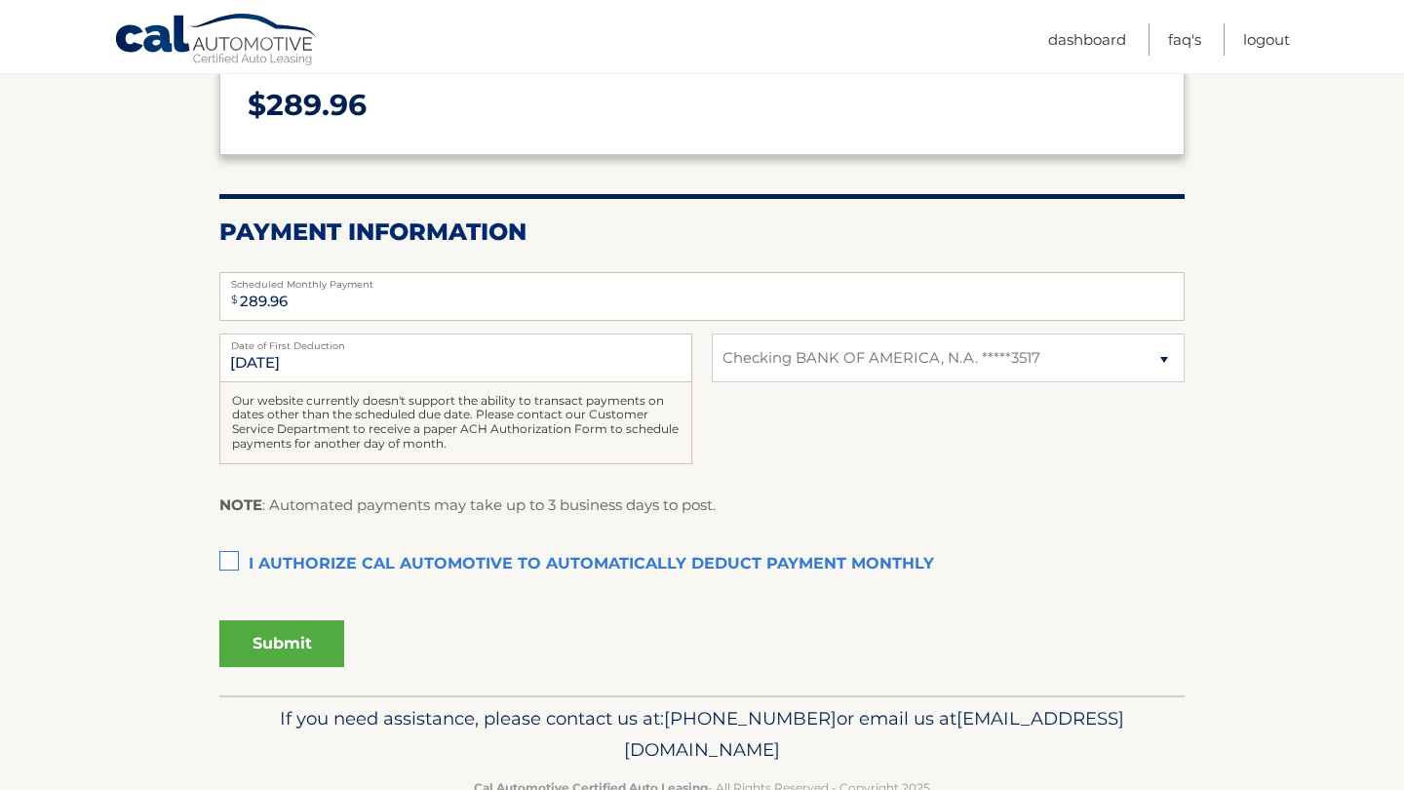
scroll to position [274, 0]
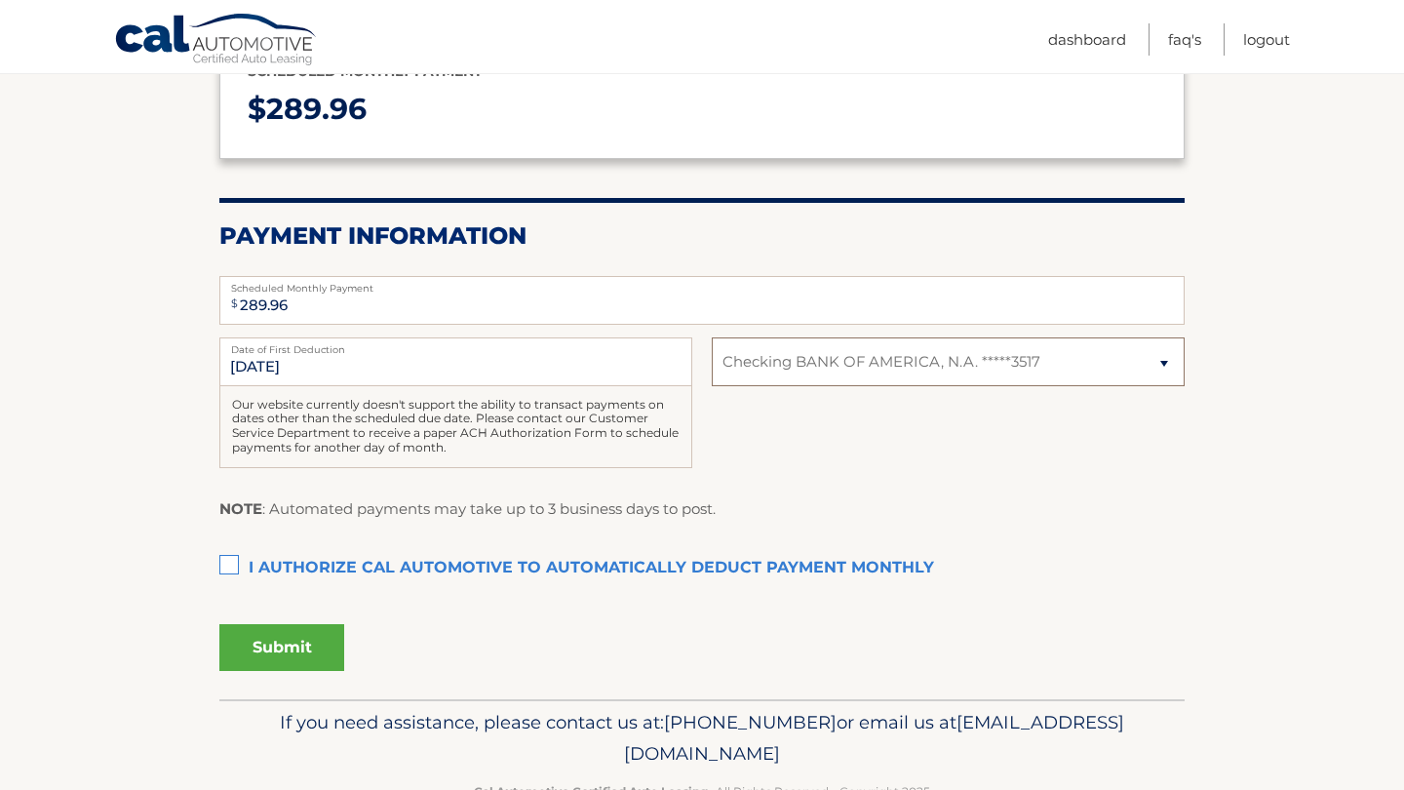
select select
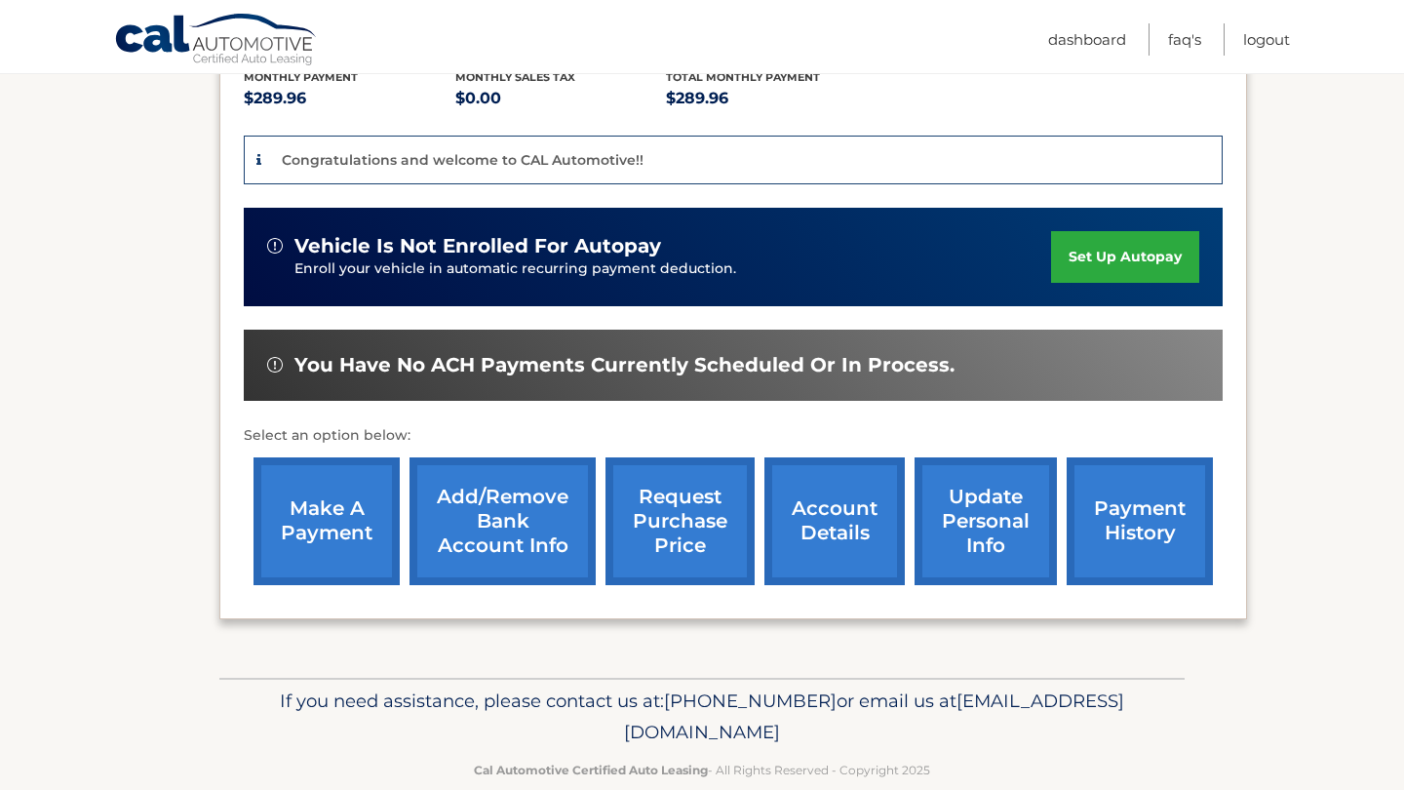
scroll to position [434, 0]
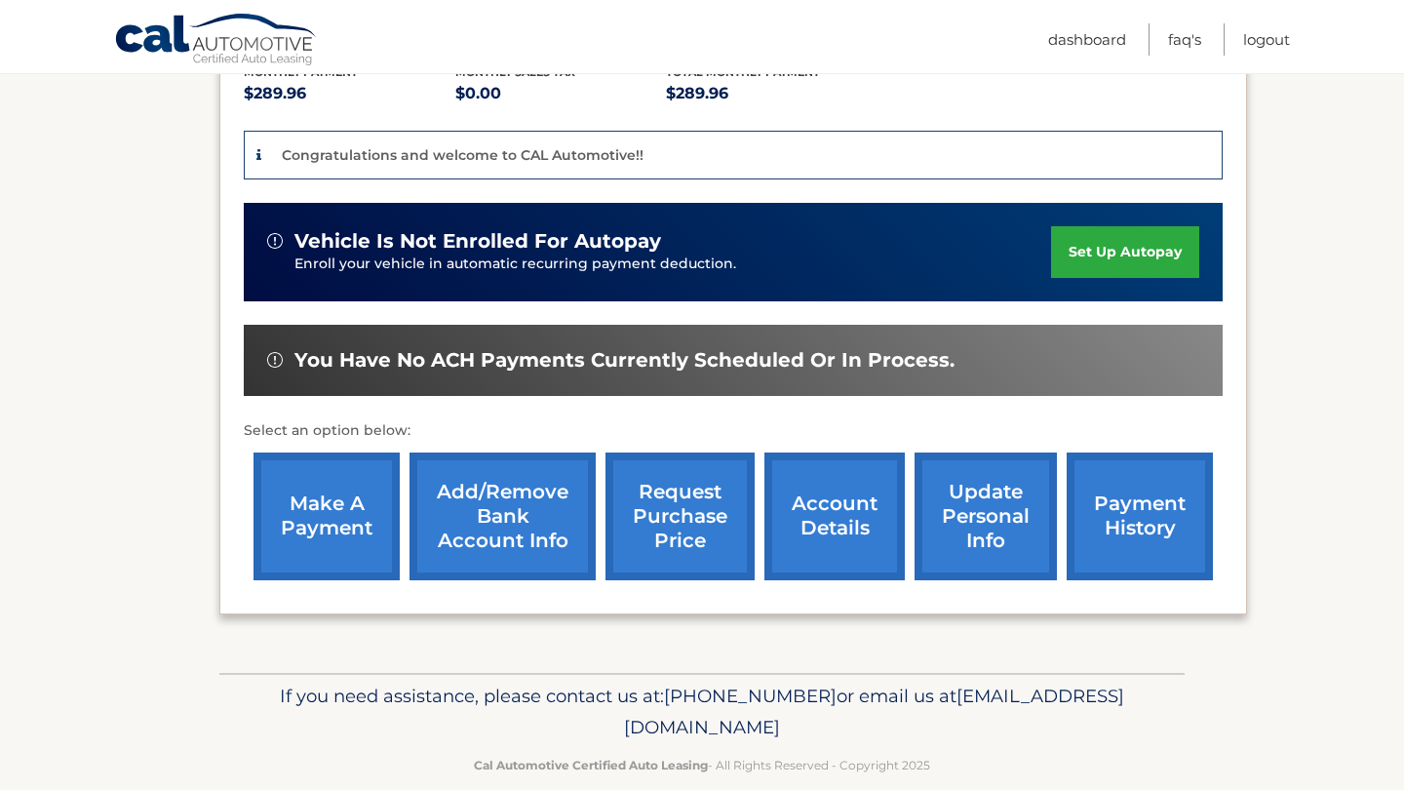
click at [455, 345] on div "You have no ACH payments currently scheduled or in process." at bounding box center [733, 360] width 979 height 71
click at [270, 360] on img at bounding box center [275, 360] width 16 height 16
click at [620, 457] on link "request purchase price" at bounding box center [679, 516] width 149 height 128
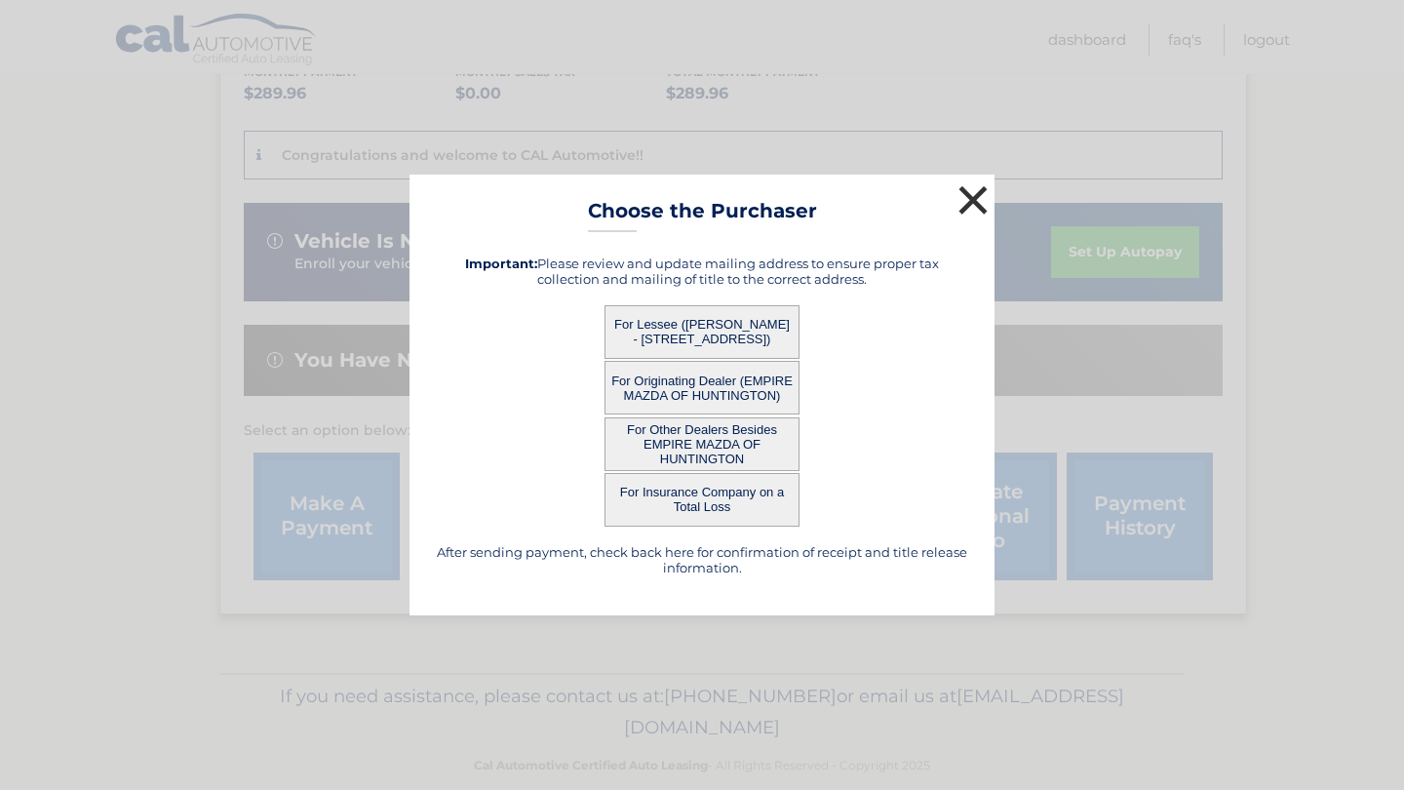
click at [970, 195] on button "×" at bounding box center [972, 199] width 39 height 39
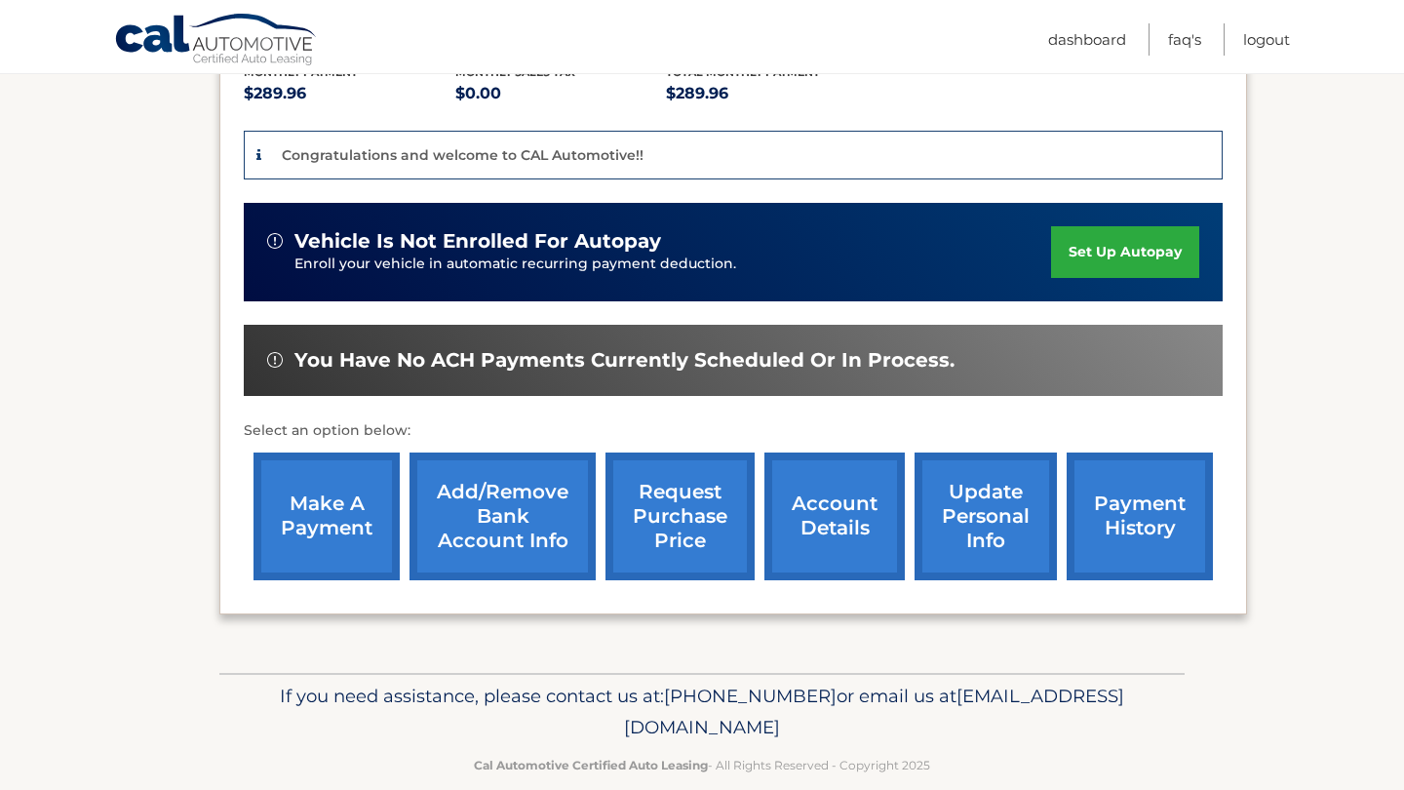
drag, startPoint x: 351, startPoint y: 558, endPoint x: 369, endPoint y: 560, distance: 18.6
click at [351, 558] on link "make a payment" at bounding box center [326, 516] width 146 height 128
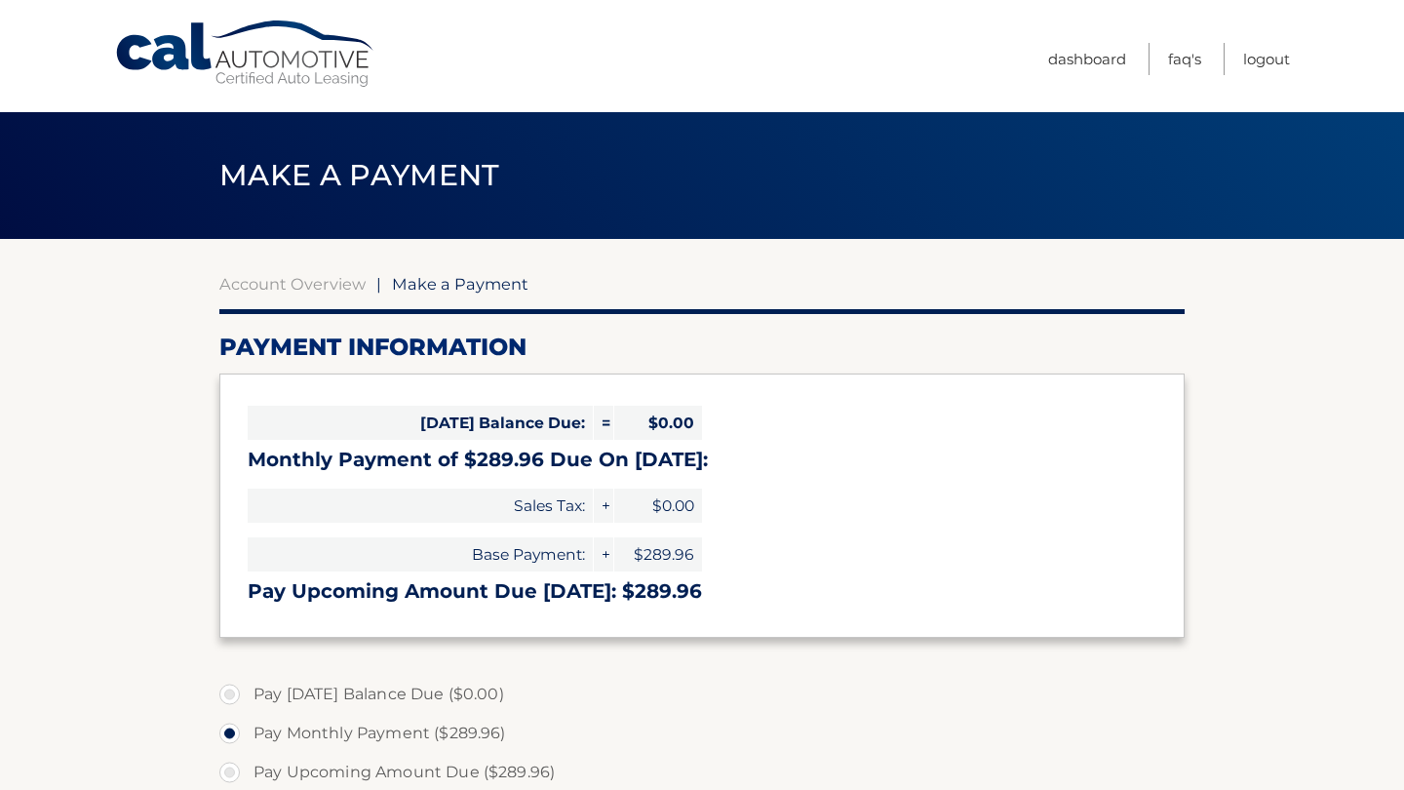
select select "MTk5N2E2MWYtMjM5OS00ZjU0LWI3MTMtMDQ1NjVlNzI5OWMz"
click at [1066, 41] on ul "Dashboard FAQ's Logout" at bounding box center [1169, 56] width 242 height 112
click at [1070, 59] on link "Dashboard" at bounding box center [1087, 59] width 78 height 32
